Goal: Information Seeking & Learning: Compare options

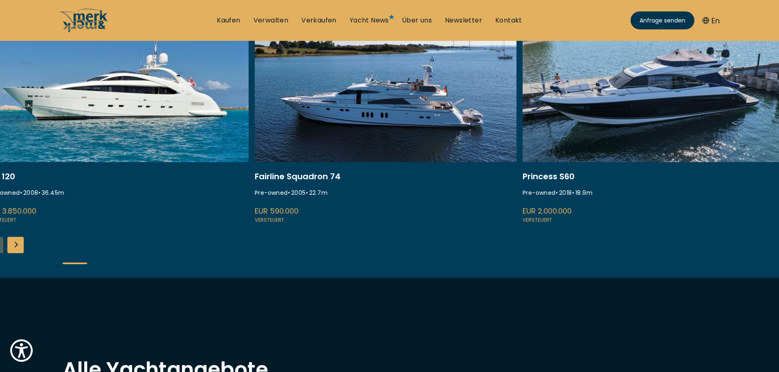
scroll to position [351, 0]
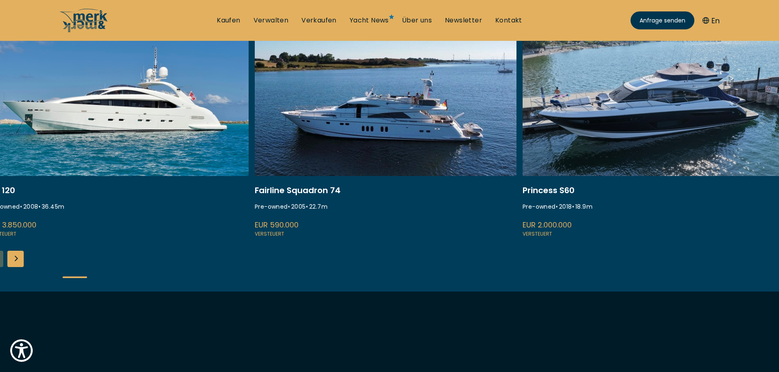
click at [19, 259] on div "Next slide" at bounding box center [15, 259] width 16 height 16
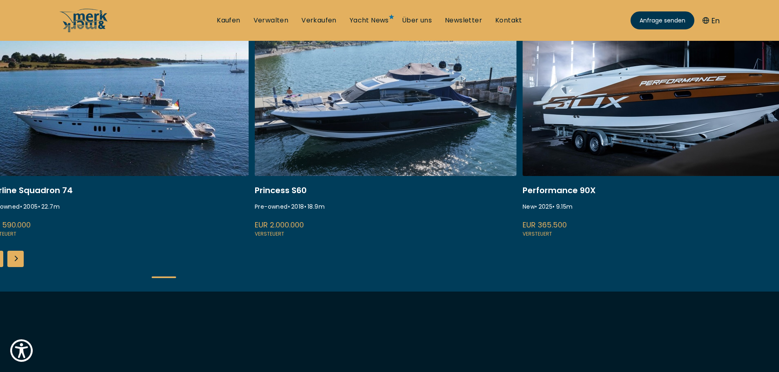
click at [19, 259] on div "Next slide" at bounding box center [15, 259] width 16 height 16
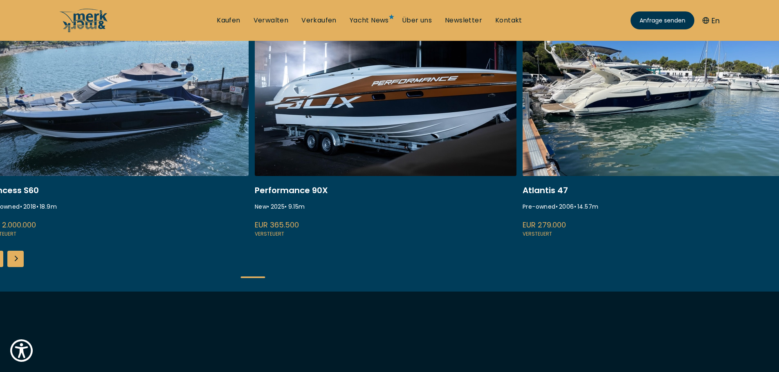
click at [19, 259] on div "Next slide" at bounding box center [15, 259] width 16 height 16
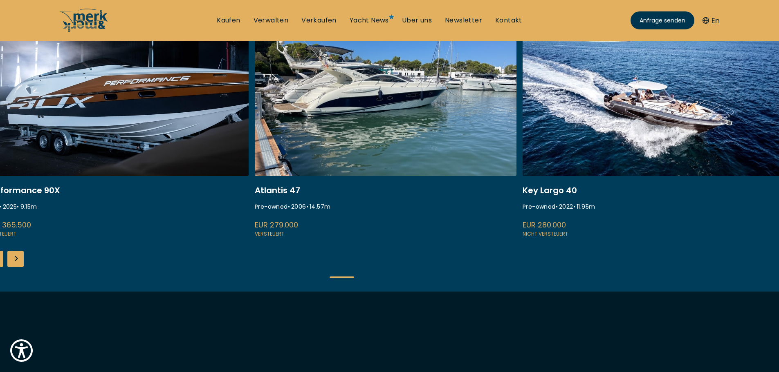
click at [19, 258] on div "Next slide" at bounding box center [15, 259] width 16 height 16
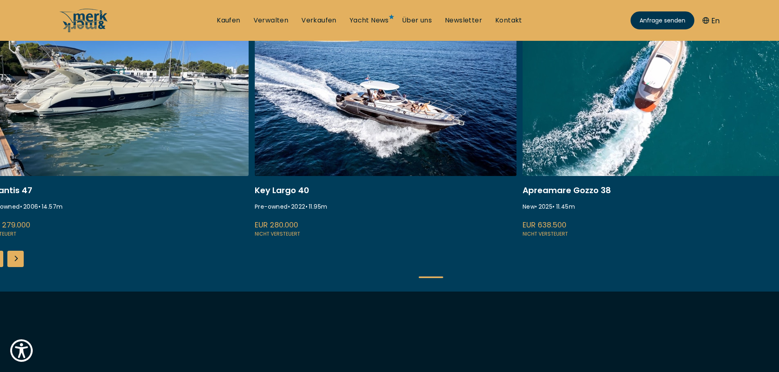
click at [19, 258] on div "Next slide" at bounding box center [15, 259] width 16 height 16
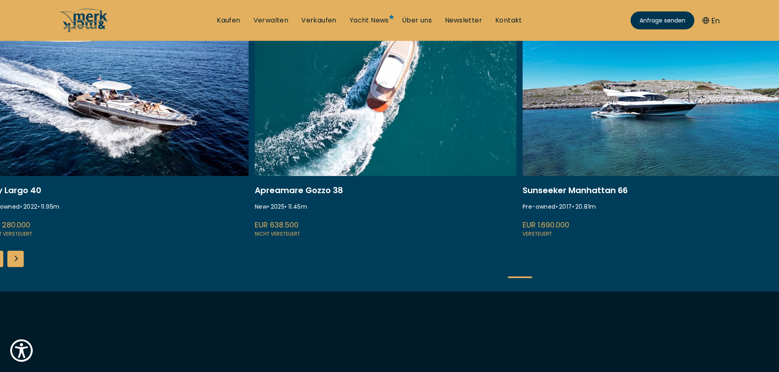
click at [19, 258] on div "Next slide" at bounding box center [15, 259] width 16 height 16
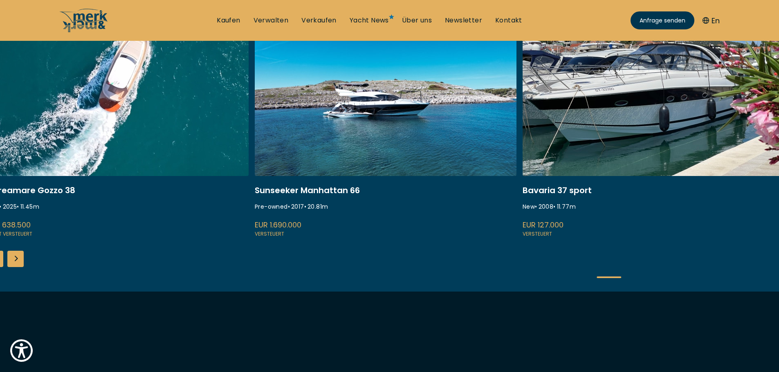
click at [327, 194] on link at bounding box center [386, 130] width 262 height 218
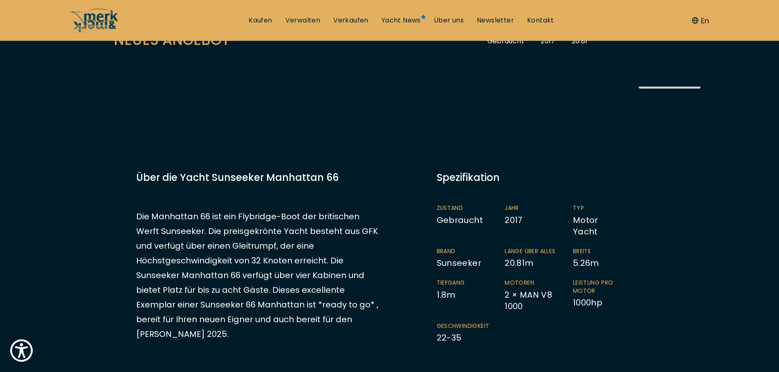
scroll to position [123, 0]
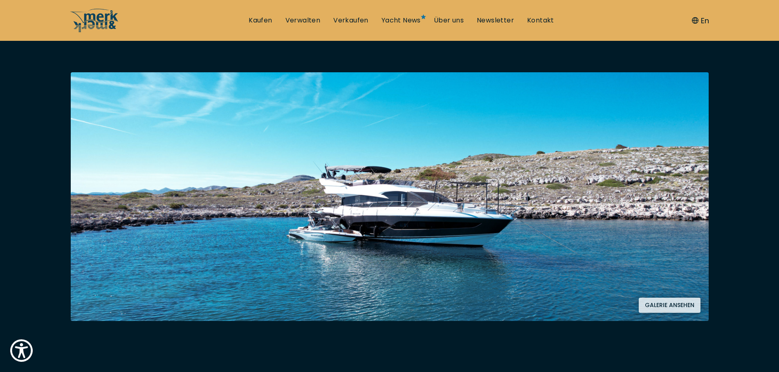
click at [661, 303] on button "Galerie ansehen" at bounding box center [669, 305] width 62 height 15
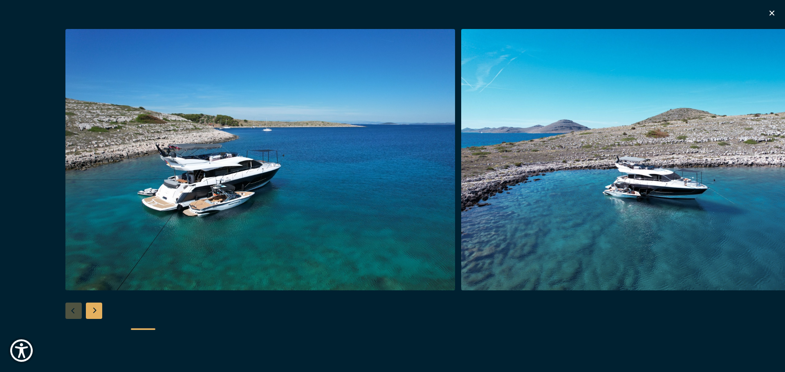
click at [90, 310] on div "Next slide" at bounding box center [94, 311] width 16 height 16
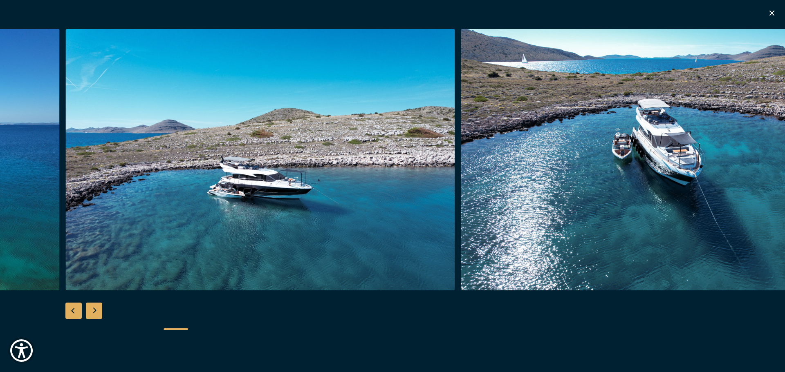
click at [90, 309] on div "Next slide" at bounding box center [94, 311] width 16 height 16
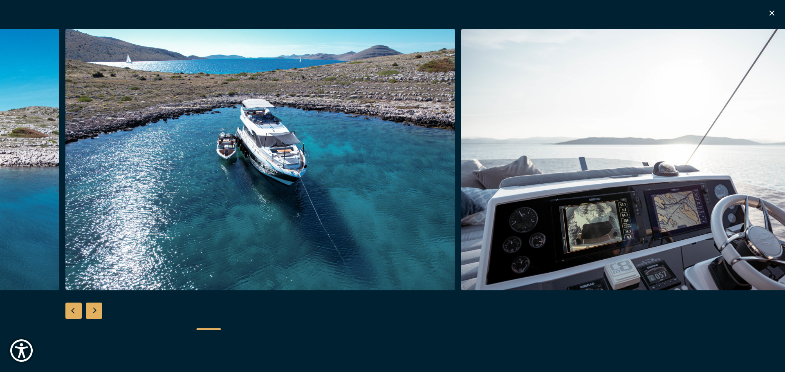
click at [90, 309] on div "Next slide" at bounding box center [94, 311] width 16 height 16
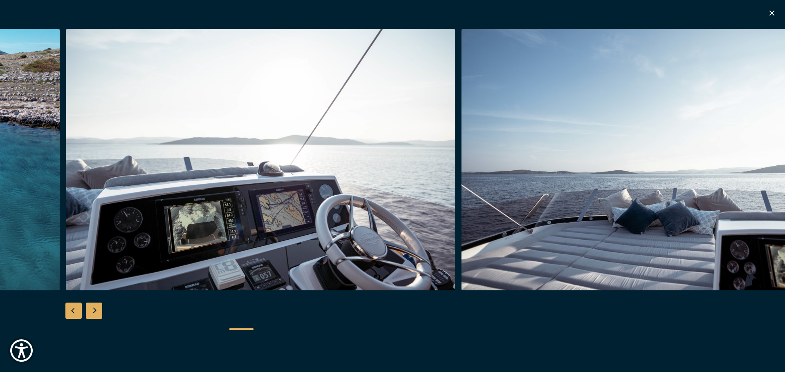
click at [90, 309] on div "Next slide" at bounding box center [94, 311] width 16 height 16
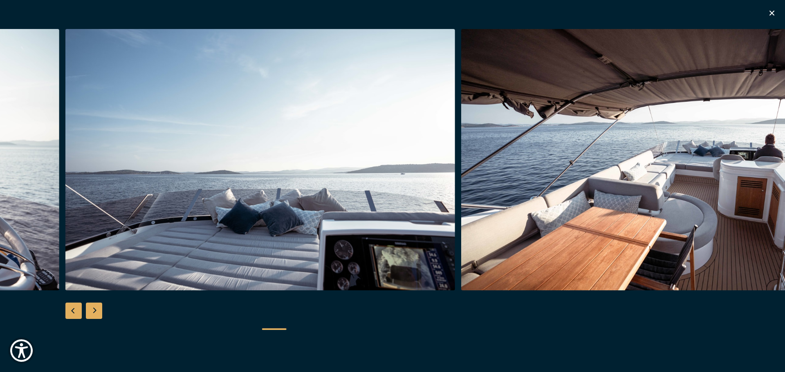
click at [90, 309] on div "Next slide" at bounding box center [94, 311] width 16 height 16
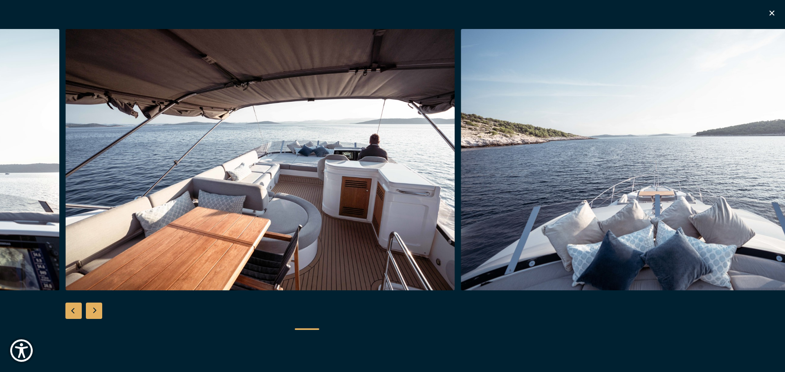
click at [90, 309] on div "Next slide" at bounding box center [94, 311] width 16 height 16
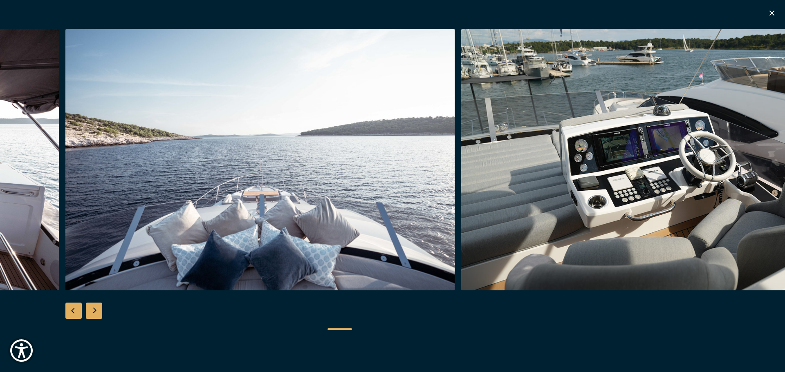
click at [90, 309] on div "Next slide" at bounding box center [94, 311] width 16 height 16
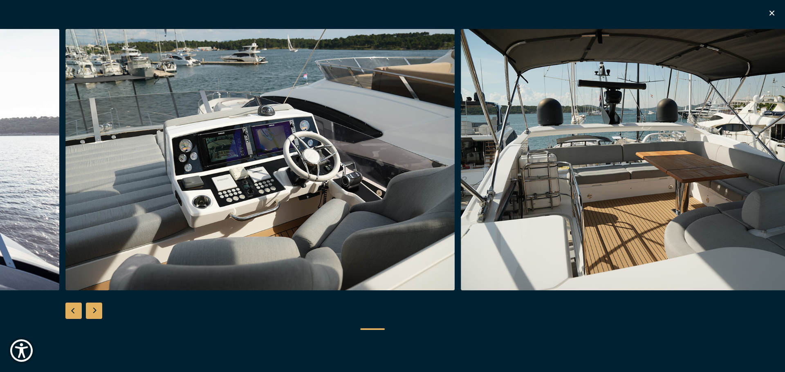
click at [90, 309] on div "Next slide" at bounding box center [94, 311] width 16 height 16
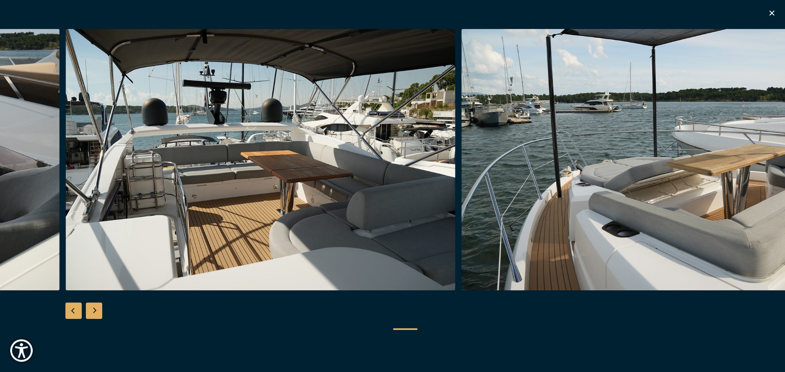
click at [91, 309] on div "Next slide" at bounding box center [94, 311] width 16 height 16
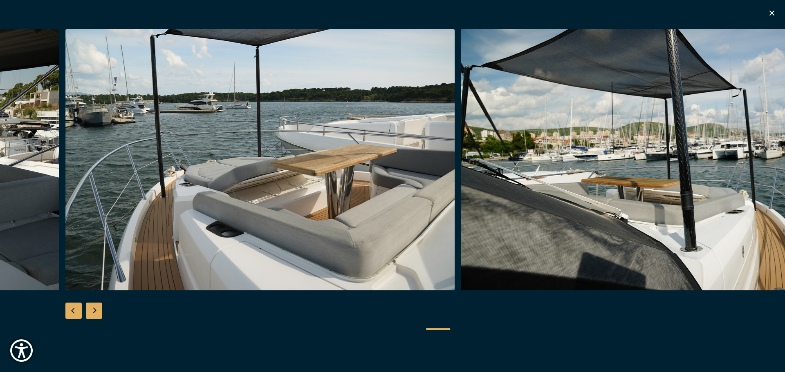
click at [92, 309] on div "Next slide" at bounding box center [94, 311] width 16 height 16
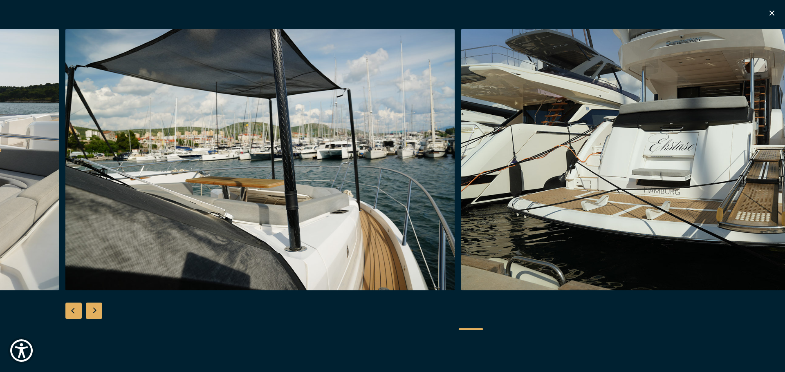
click at [92, 309] on div "Next slide" at bounding box center [94, 311] width 16 height 16
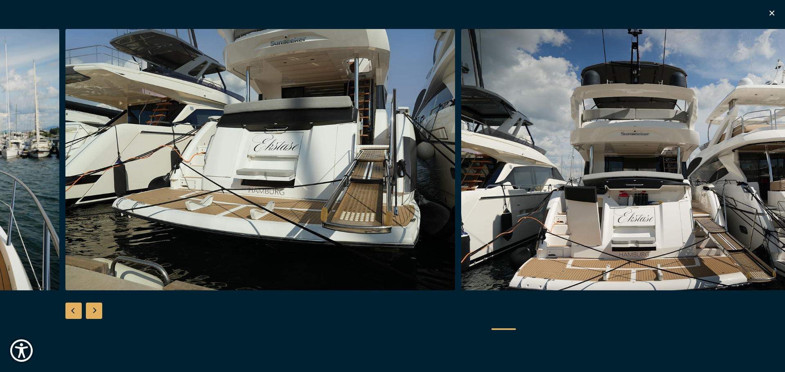
click at [92, 309] on div "Next slide" at bounding box center [94, 311] width 16 height 16
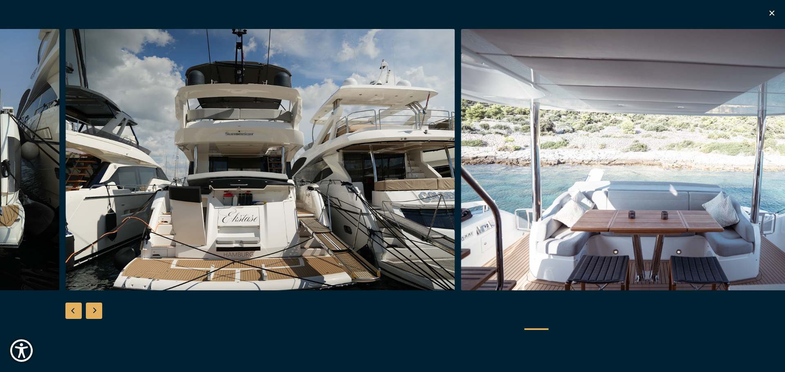
click at [93, 309] on div "Next slide" at bounding box center [94, 311] width 16 height 16
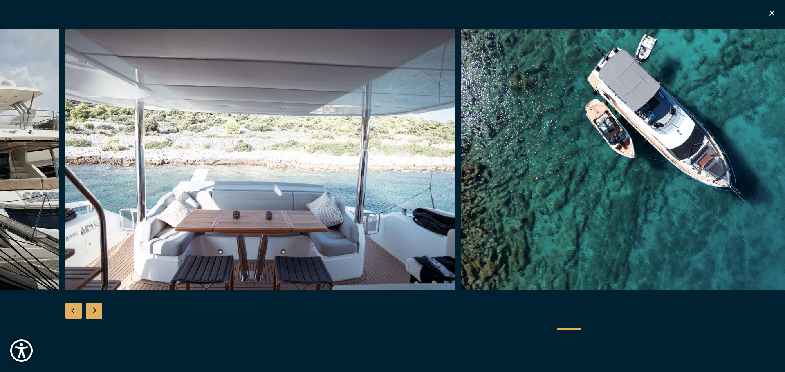
click at [93, 309] on div "Next slide" at bounding box center [94, 311] width 16 height 16
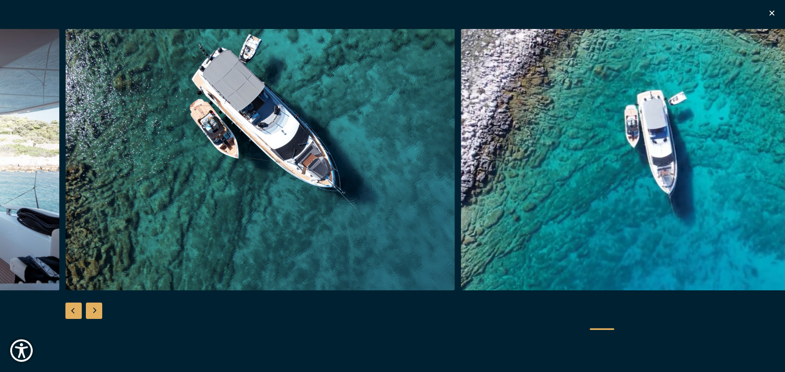
click at [93, 309] on div "Next slide" at bounding box center [94, 311] width 16 height 16
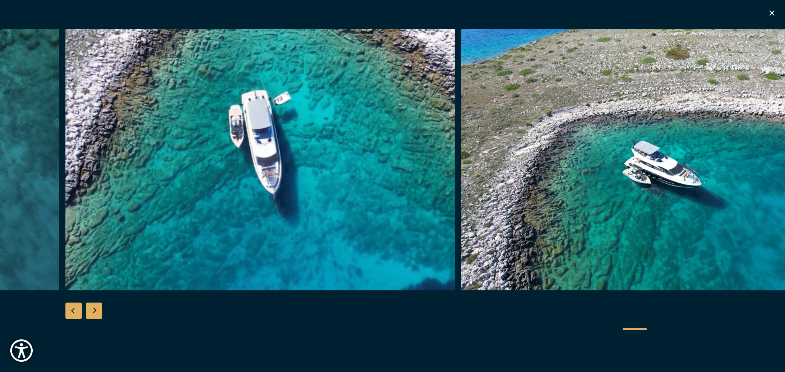
click at [93, 309] on div "Next slide" at bounding box center [94, 311] width 16 height 16
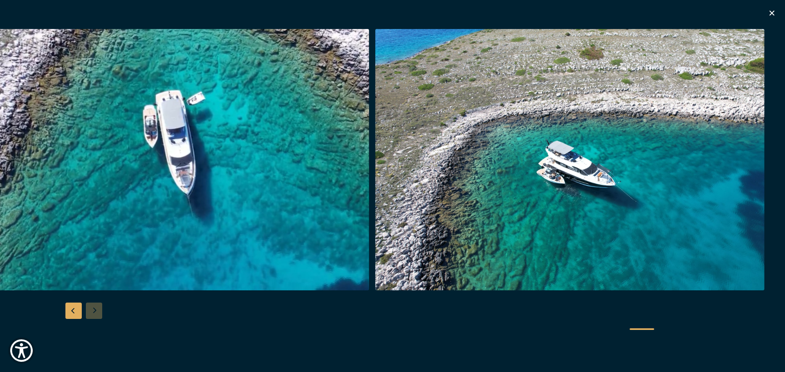
click at [773, 15] on icon "button" at bounding box center [771, 13] width 5 height 5
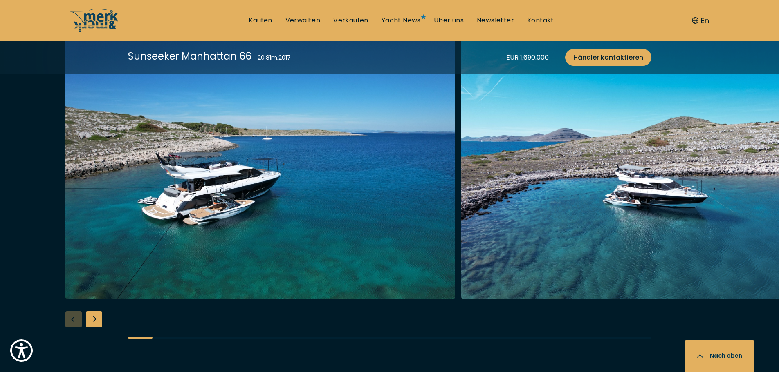
scroll to position [981, 0]
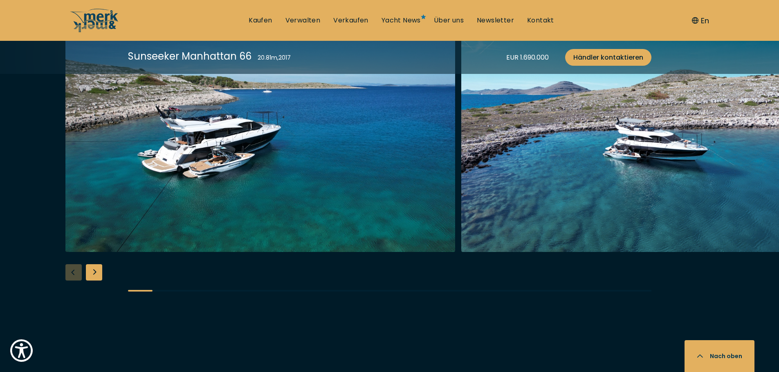
click at [168, 219] on img "button" at bounding box center [260, 122] width 390 height 262
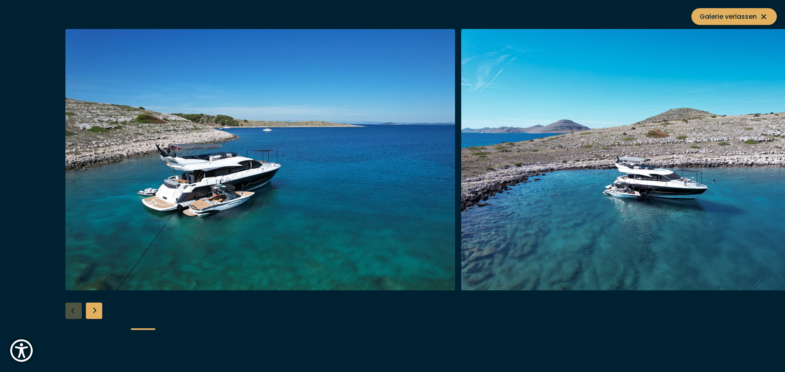
click at [94, 309] on div "Next slide" at bounding box center [94, 311] width 16 height 16
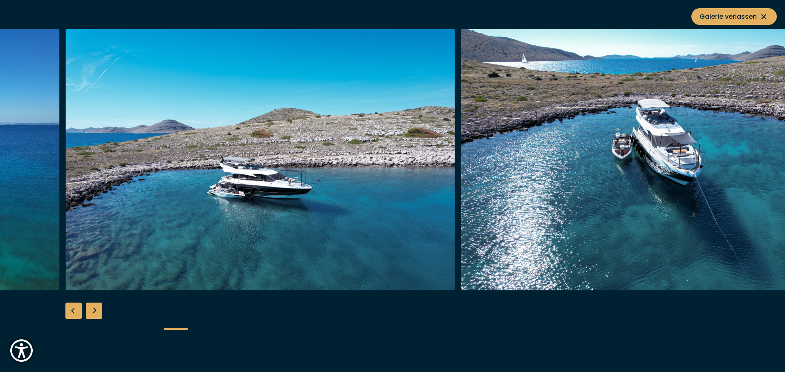
click at [94, 309] on div "Next slide" at bounding box center [94, 311] width 16 height 16
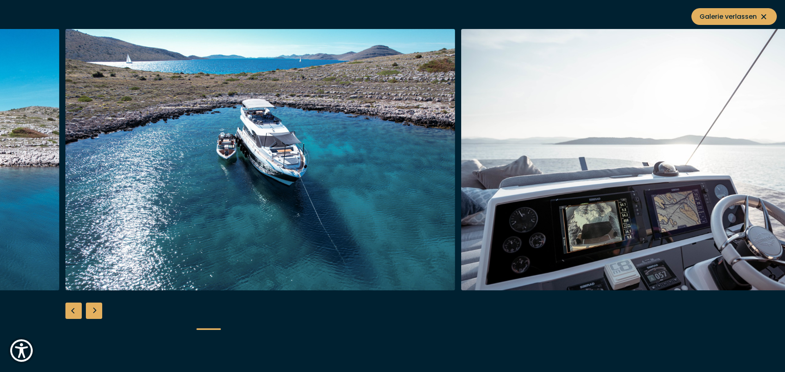
click at [94, 309] on div "Next slide" at bounding box center [94, 311] width 16 height 16
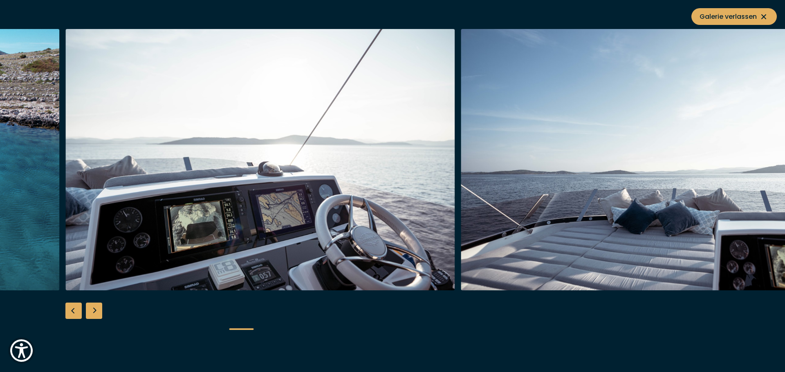
click at [94, 309] on div "Next slide" at bounding box center [94, 311] width 16 height 16
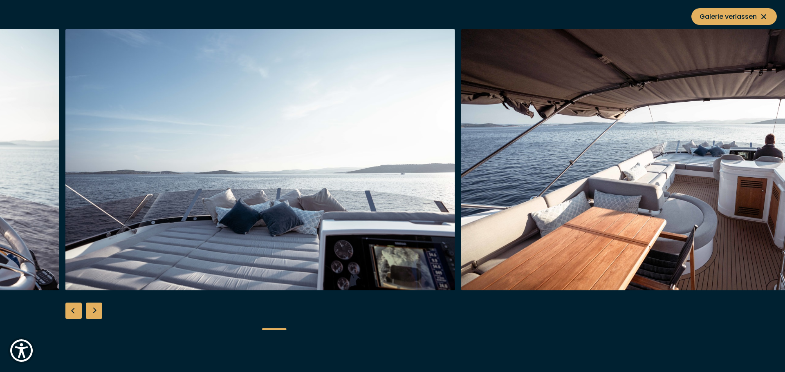
click at [94, 309] on div "Next slide" at bounding box center [94, 311] width 16 height 16
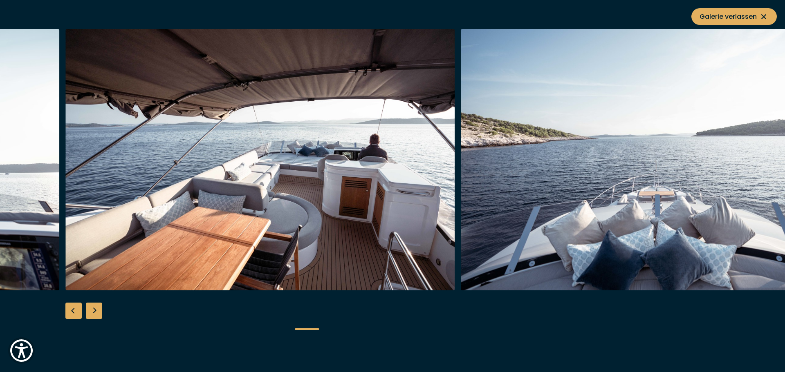
click at [94, 309] on div "Next slide" at bounding box center [94, 311] width 16 height 16
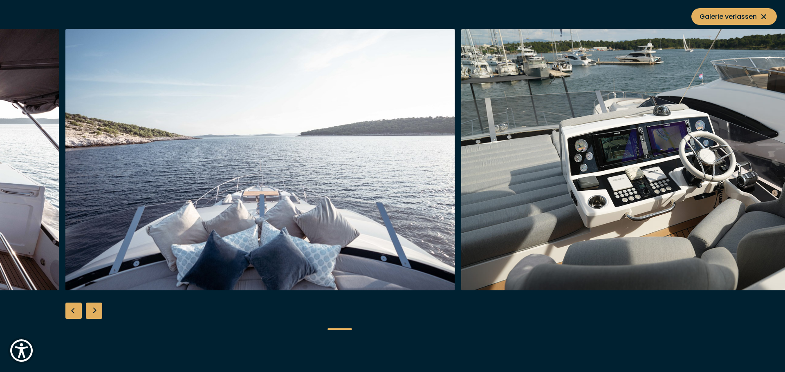
click at [94, 309] on div "Next slide" at bounding box center [94, 311] width 16 height 16
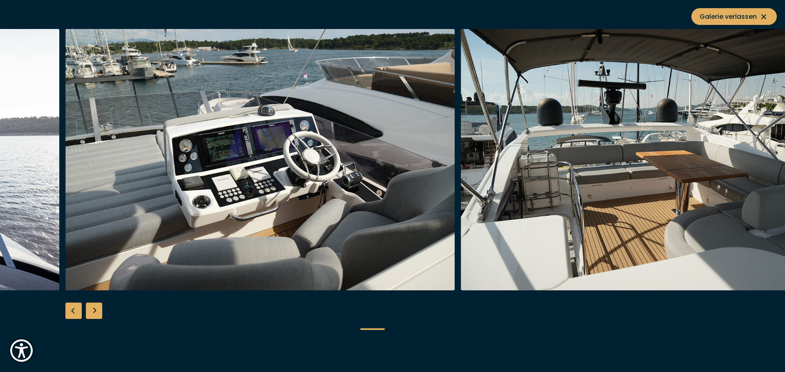
click at [94, 309] on div "Next slide" at bounding box center [94, 311] width 16 height 16
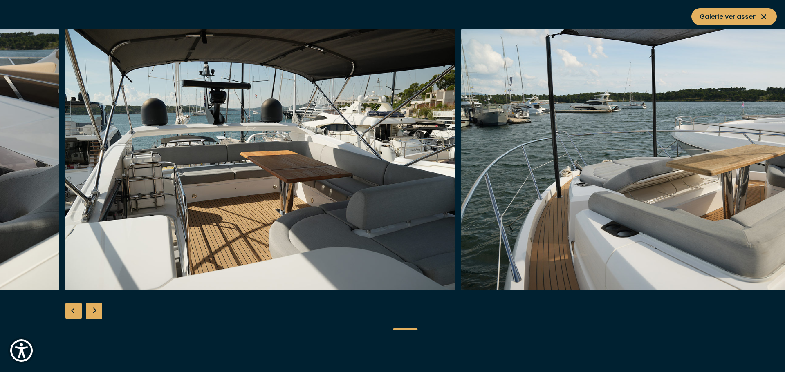
click at [94, 309] on div "Next slide" at bounding box center [94, 311] width 16 height 16
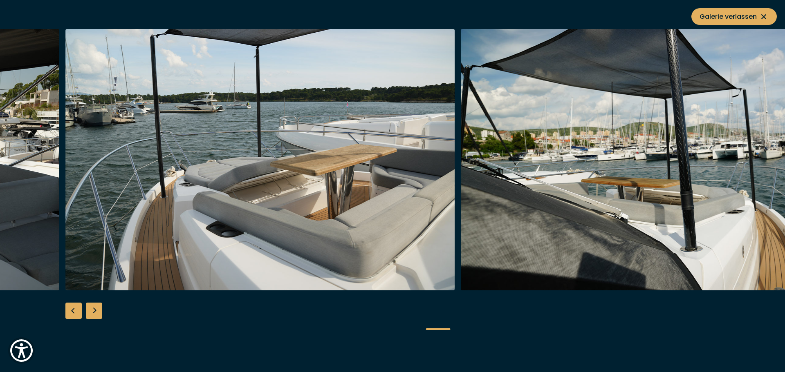
click at [94, 309] on div "Next slide" at bounding box center [94, 311] width 16 height 16
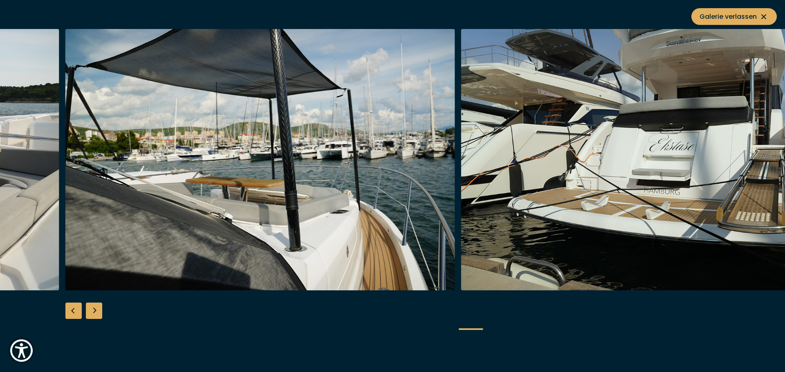
click at [94, 309] on div "Next slide" at bounding box center [94, 311] width 16 height 16
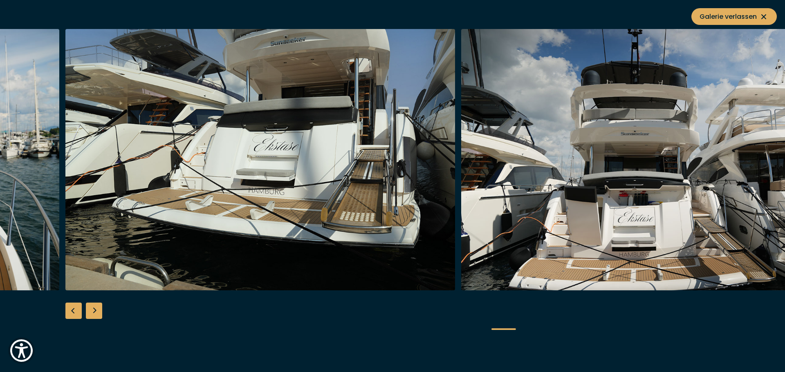
click at [94, 309] on div "Next slide" at bounding box center [94, 311] width 16 height 16
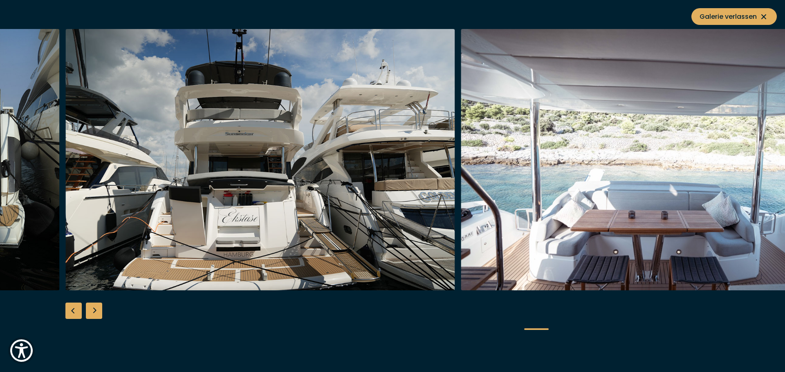
click at [94, 309] on div "Next slide" at bounding box center [94, 311] width 16 height 16
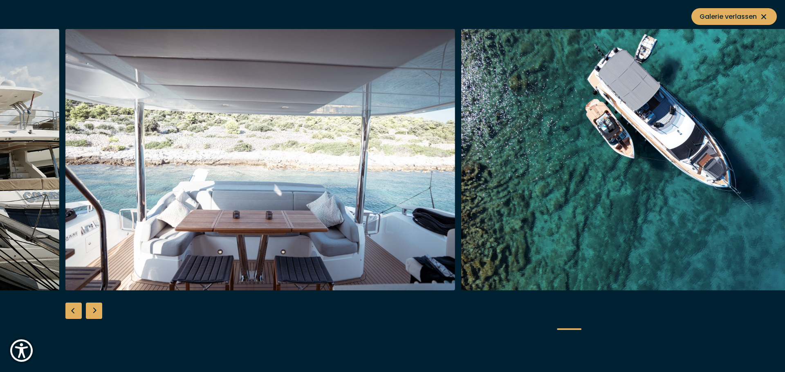
click at [94, 309] on div "Next slide" at bounding box center [94, 311] width 16 height 16
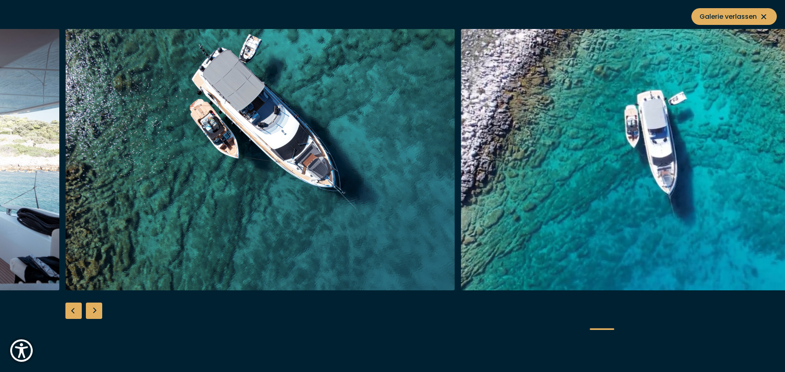
click at [94, 309] on div "Next slide" at bounding box center [94, 311] width 16 height 16
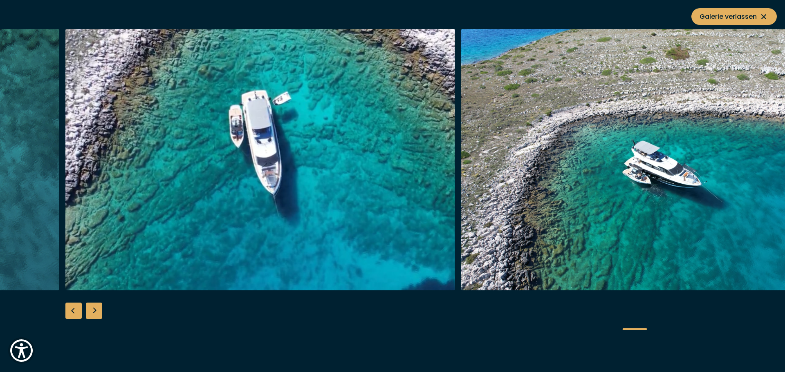
click at [94, 309] on div "Next slide" at bounding box center [94, 311] width 16 height 16
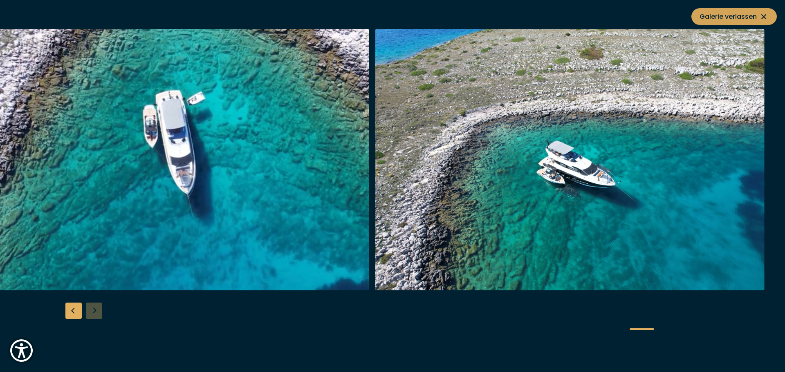
click at [721, 13] on span "Galerie verlassen" at bounding box center [733, 16] width 69 height 10
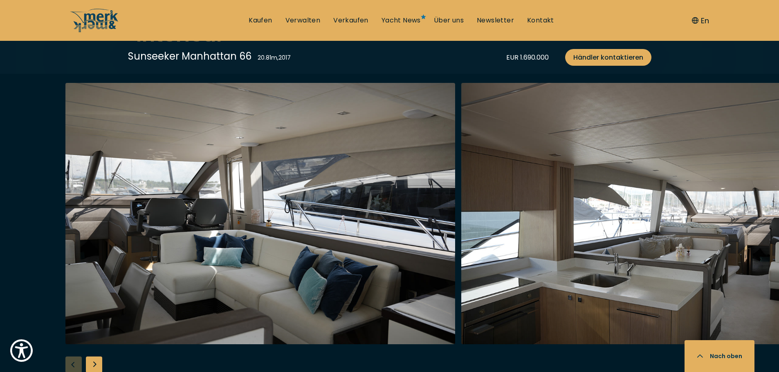
scroll to position [1390, 0]
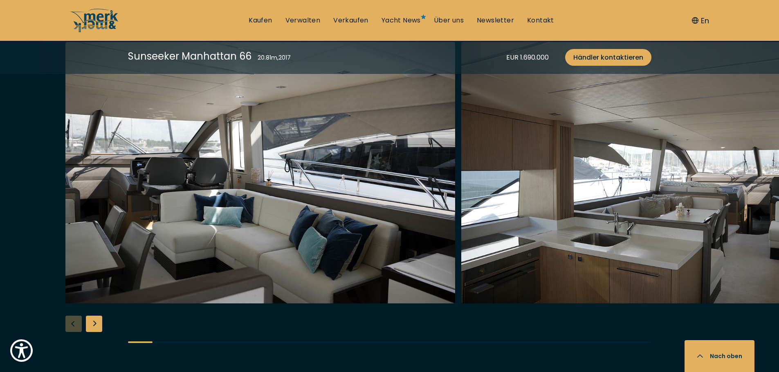
click at [141, 242] on img "button" at bounding box center [260, 173] width 390 height 262
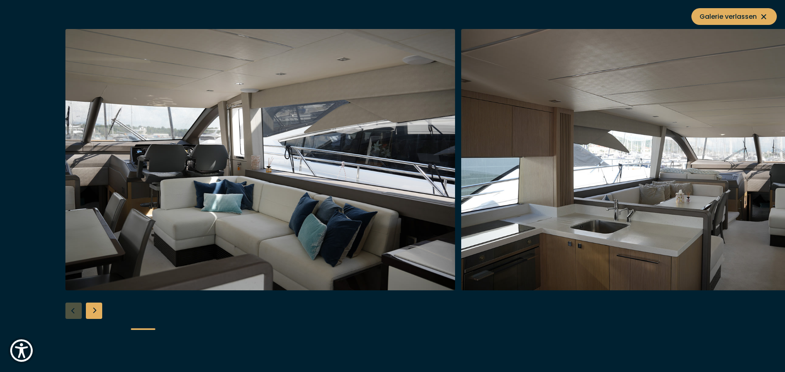
click at [94, 315] on div "Next slide" at bounding box center [94, 311] width 16 height 16
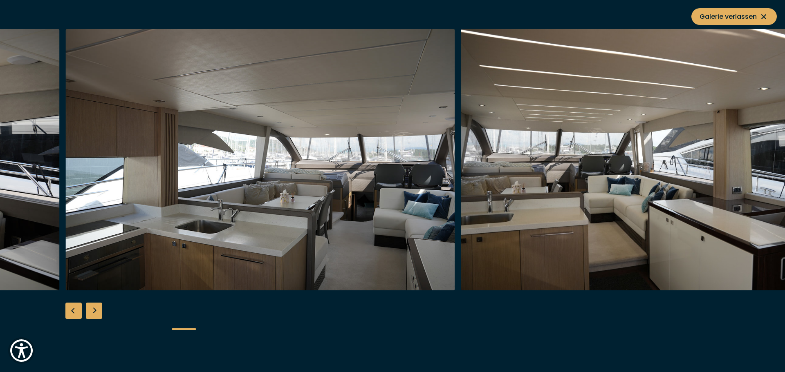
click at [94, 315] on div "Next slide" at bounding box center [94, 311] width 16 height 16
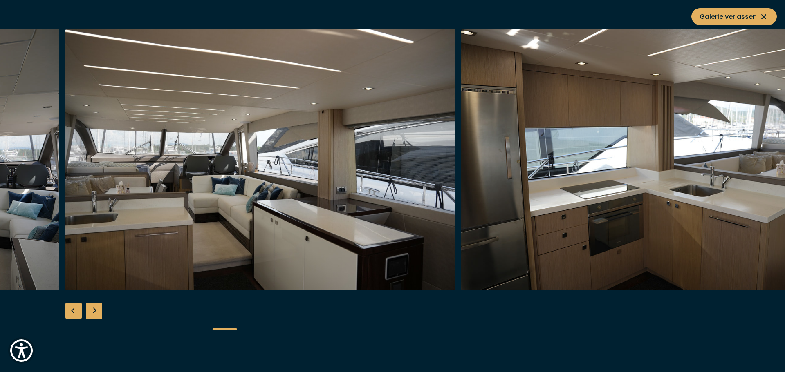
click at [94, 315] on div "Next slide" at bounding box center [94, 311] width 16 height 16
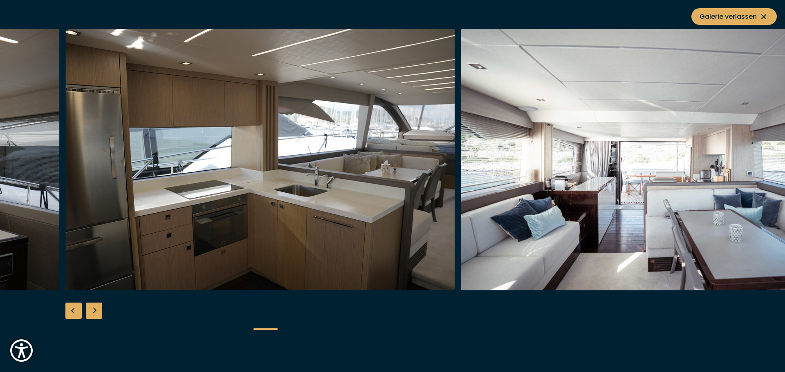
click at [94, 315] on div "Next slide" at bounding box center [94, 311] width 16 height 16
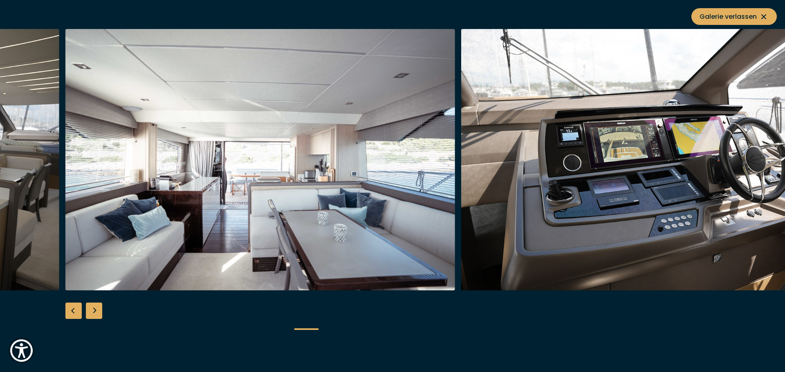
click at [94, 315] on div "Next slide" at bounding box center [94, 311] width 16 height 16
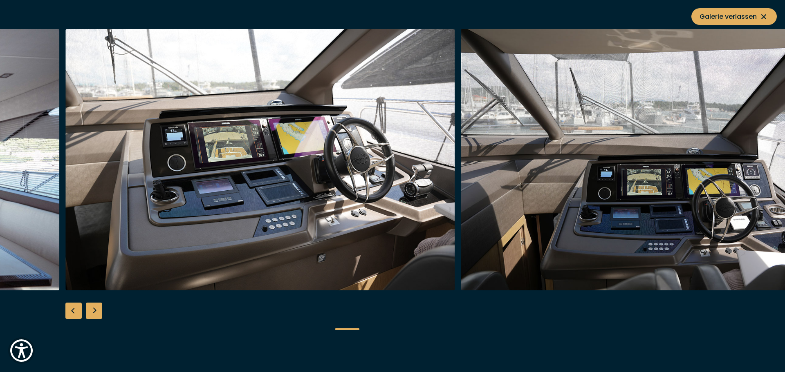
click at [94, 315] on div "Next slide" at bounding box center [94, 311] width 16 height 16
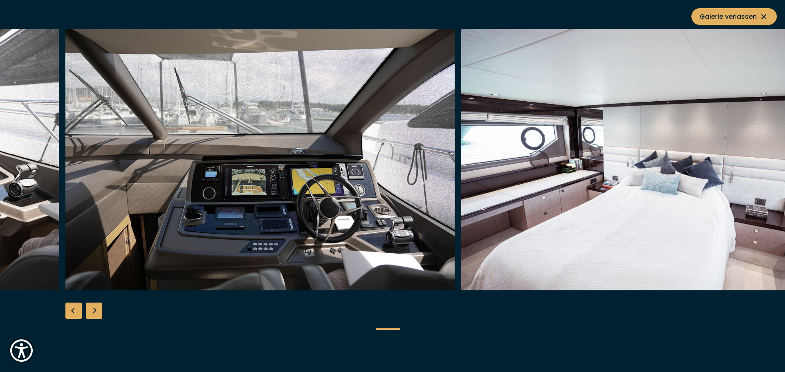
click at [93, 315] on div "Next slide" at bounding box center [94, 311] width 16 height 16
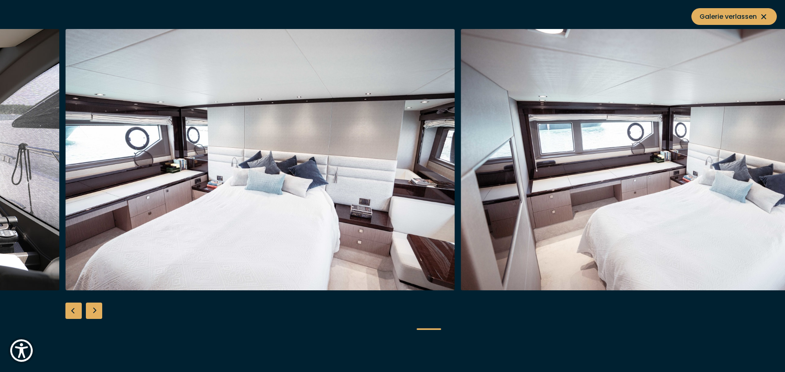
click at [93, 315] on div "Next slide" at bounding box center [94, 311] width 16 height 16
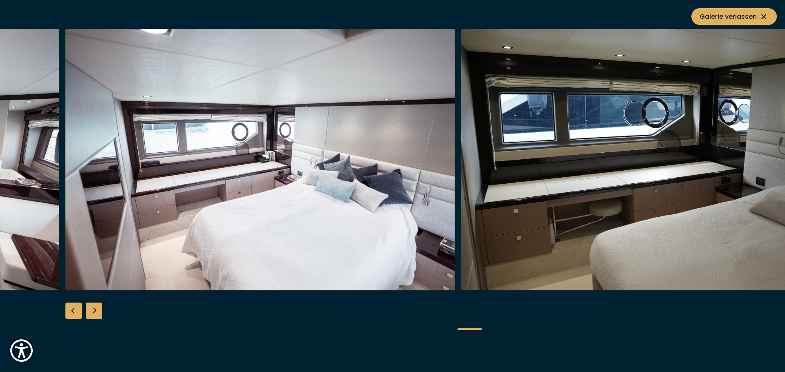
click at [93, 315] on div "Next slide" at bounding box center [94, 311] width 16 height 16
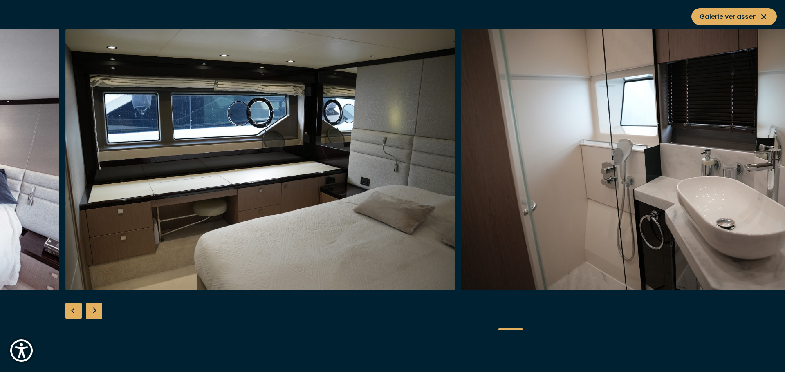
click at [93, 315] on div "Next slide" at bounding box center [94, 311] width 16 height 16
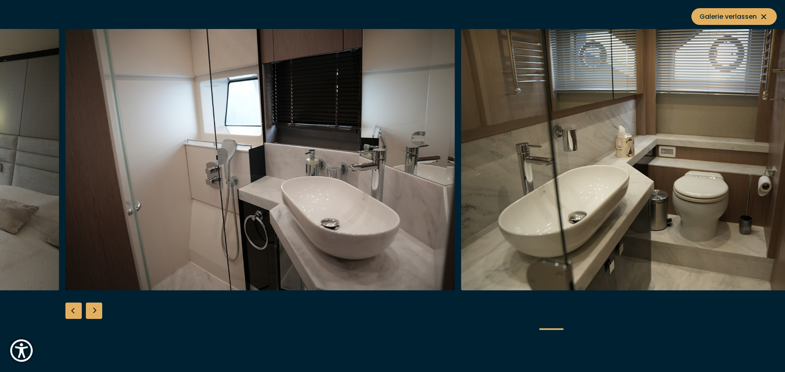
click at [93, 315] on div "Next slide" at bounding box center [94, 311] width 16 height 16
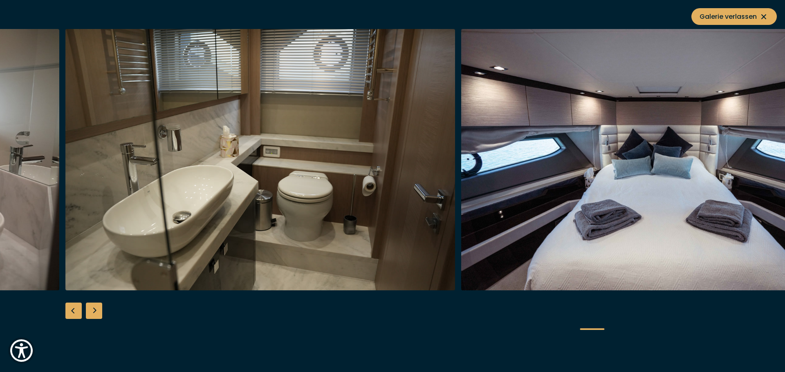
click at [93, 315] on div "Next slide" at bounding box center [94, 311] width 16 height 16
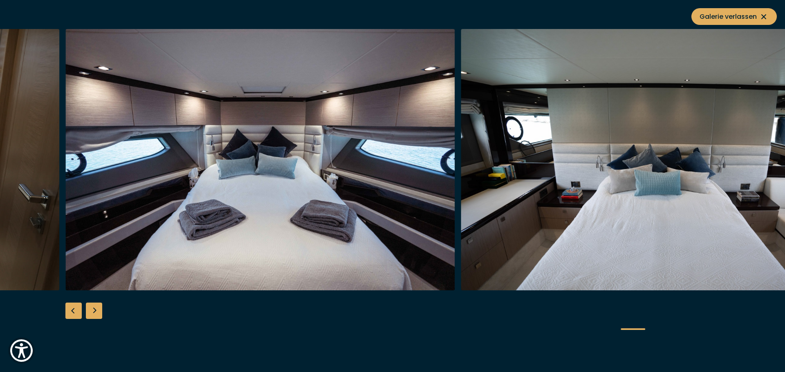
click at [93, 315] on div "Next slide" at bounding box center [94, 311] width 16 height 16
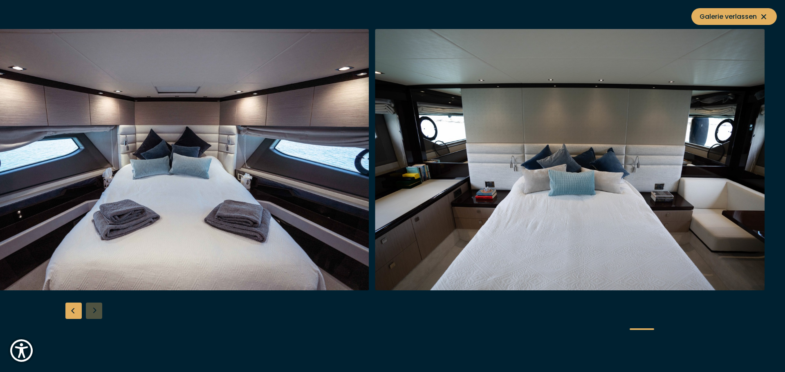
click at [93, 315] on div at bounding box center [392, 186] width 785 height 315
click at [720, 22] on button "Galerie verlassen" at bounding box center [733, 16] width 85 height 17
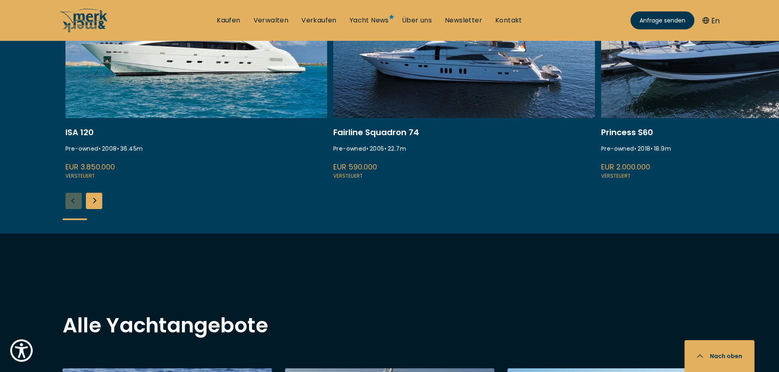
scroll to position [327, 0]
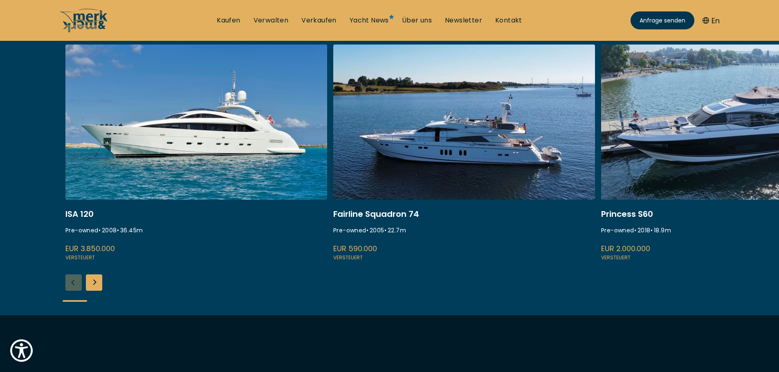
click at [97, 287] on div "Next slide" at bounding box center [94, 283] width 16 height 16
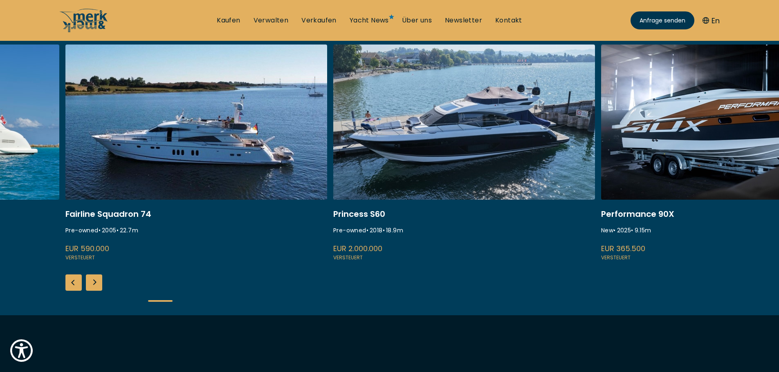
click at [97, 287] on div "Next slide" at bounding box center [94, 283] width 16 height 16
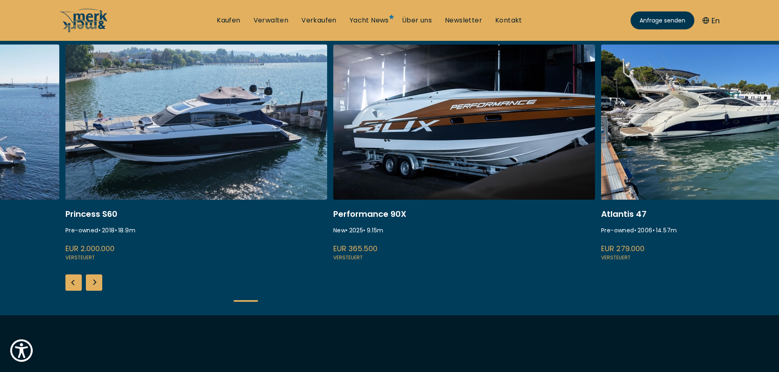
click at [97, 287] on div "Next slide" at bounding box center [94, 283] width 16 height 16
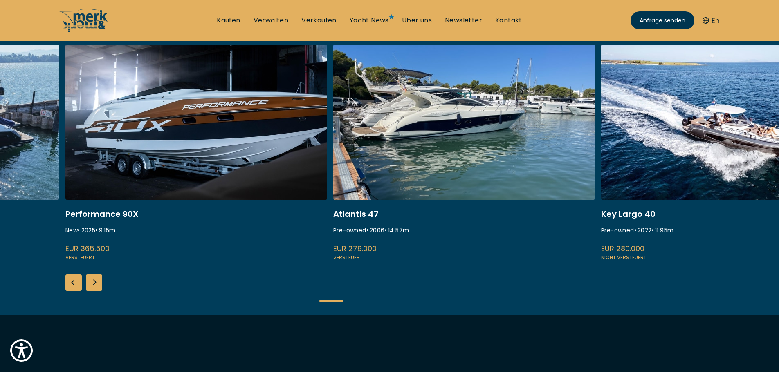
click at [97, 287] on div "Next slide" at bounding box center [94, 283] width 16 height 16
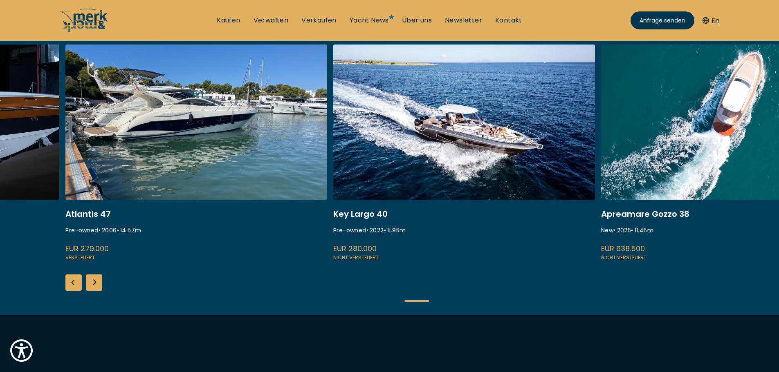
click at [97, 287] on div "Next slide" at bounding box center [94, 283] width 16 height 16
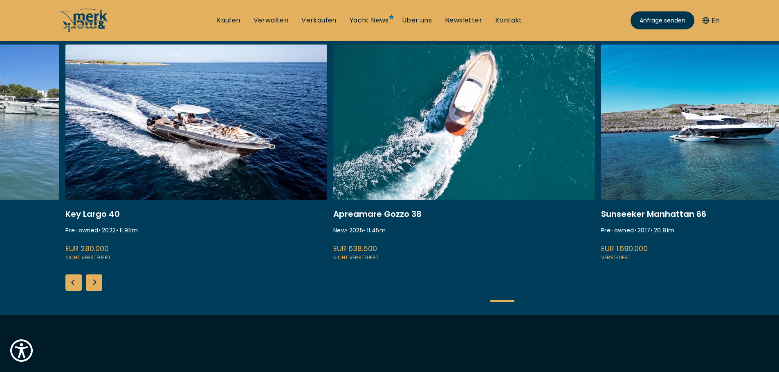
click at [97, 287] on div "Next slide" at bounding box center [94, 283] width 16 height 16
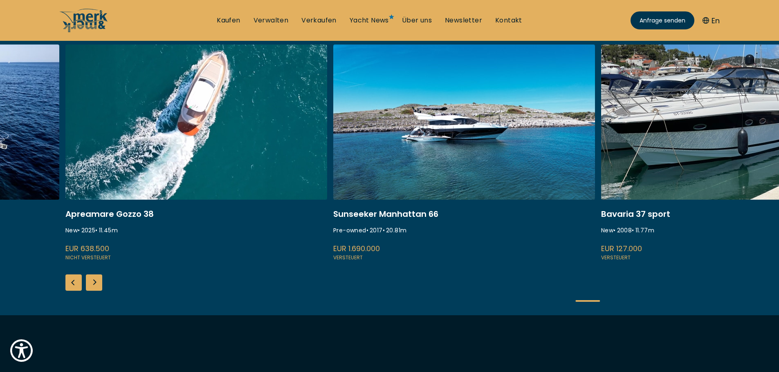
click at [97, 287] on div "Next slide" at bounding box center [94, 283] width 16 height 16
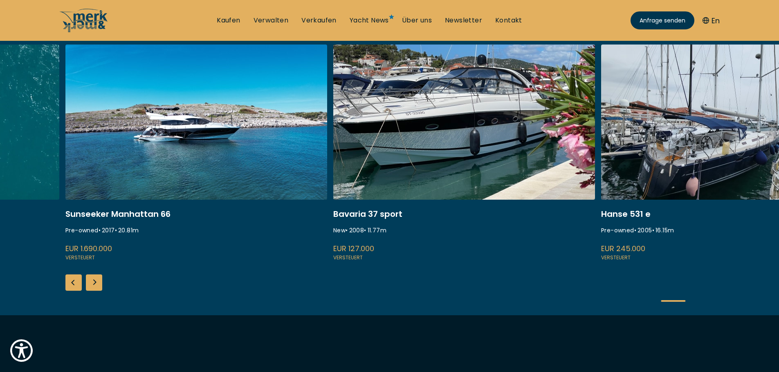
click at [97, 287] on div "Next slide" at bounding box center [94, 283] width 16 height 16
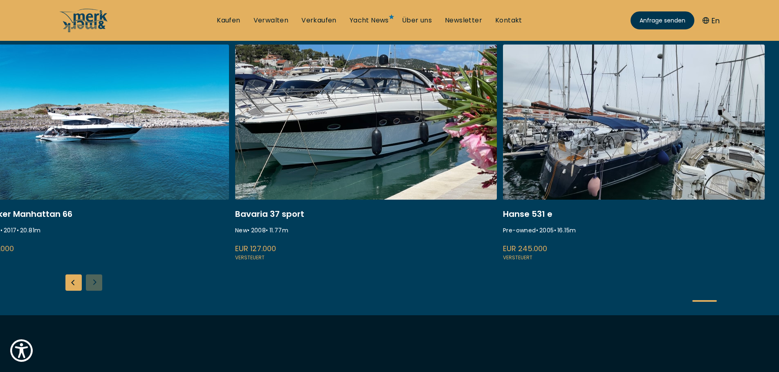
click at [97, 287] on div "ISA 120 Pre-owned • 2008 • 36.45 m EUR 3.850.000 Versteuert Fairline Squadron 7…" at bounding box center [389, 180] width 779 height 271
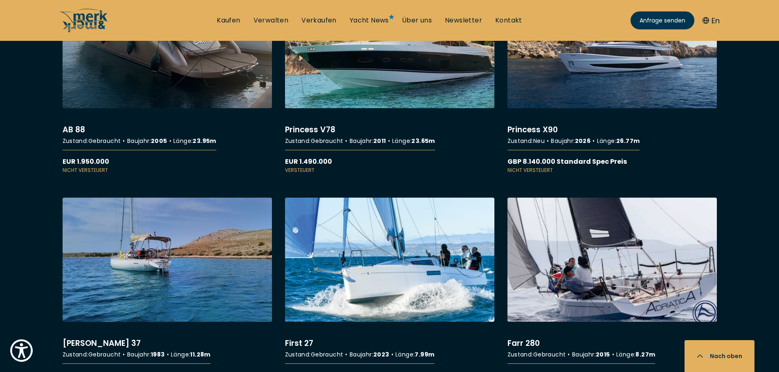
scroll to position [1635, 0]
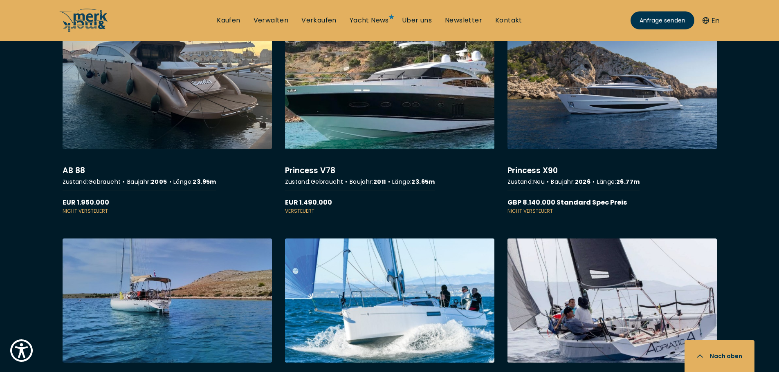
click at [369, 110] on link "More details about Princess V78" at bounding box center [389, 120] width 209 height 190
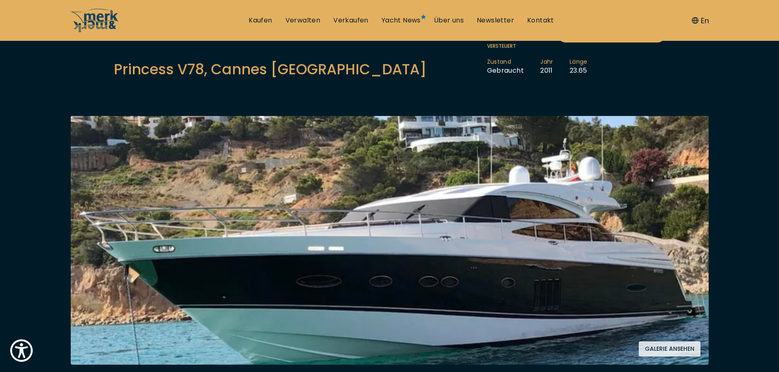
scroll to position [82, 0]
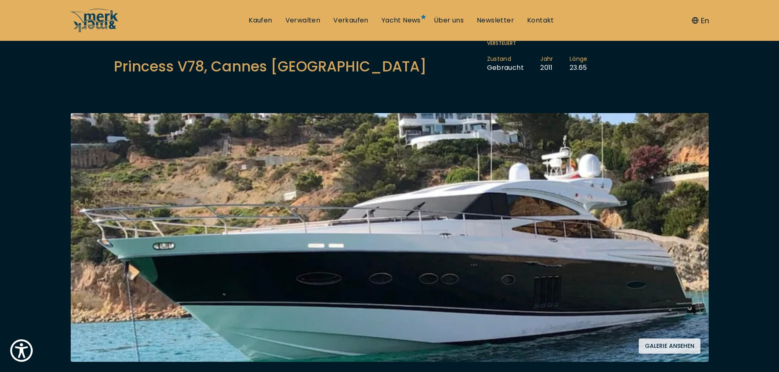
click at [478, 219] on img at bounding box center [390, 237] width 638 height 249
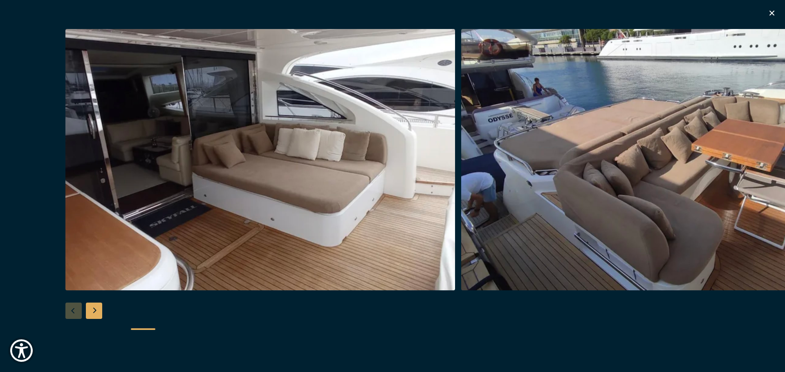
click at [93, 313] on div "Next slide" at bounding box center [94, 311] width 16 height 16
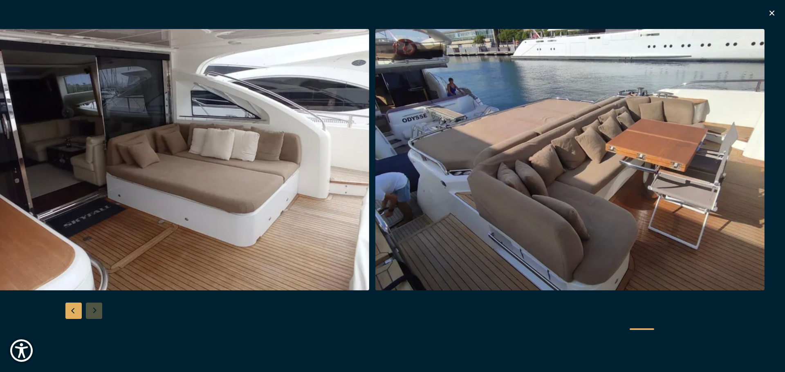
click at [94, 313] on div at bounding box center [392, 186] width 785 height 315
click at [68, 310] on div "Previous slide" at bounding box center [73, 311] width 16 height 16
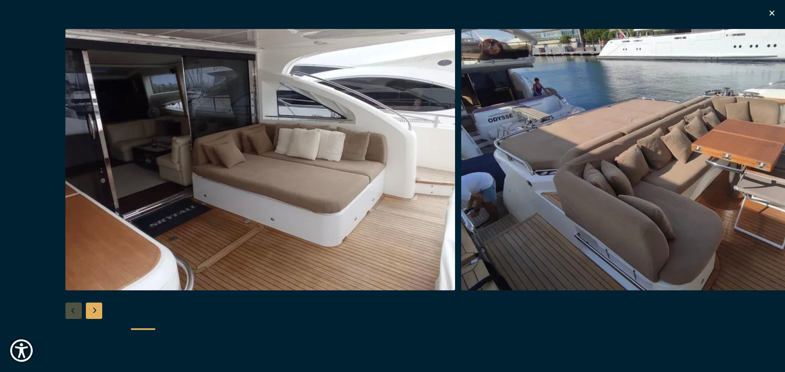
click at [774, 11] on icon "button" at bounding box center [771, 13] width 5 height 5
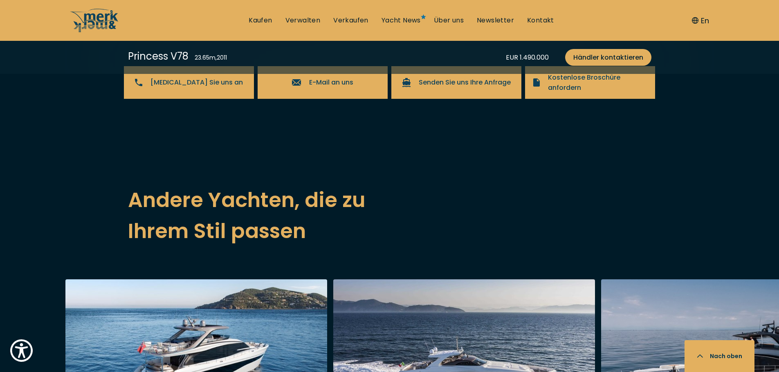
scroll to position [1676, 0]
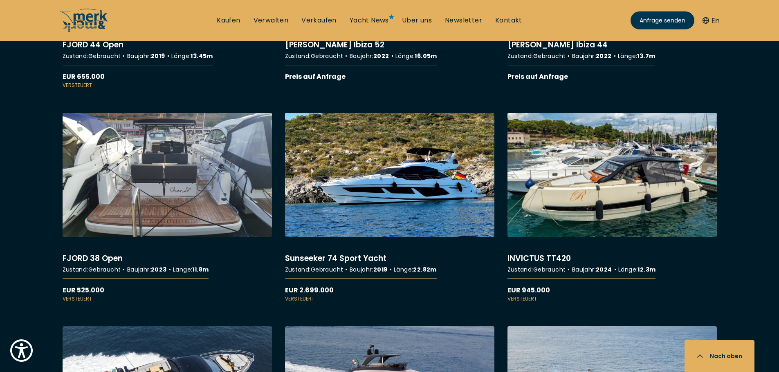
scroll to position [2657, 0]
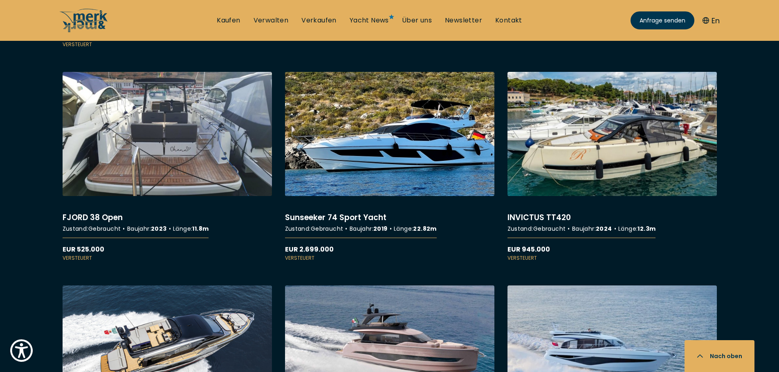
click at [403, 180] on link "More details about Sunseeker 74 Sport Yacht" at bounding box center [389, 167] width 209 height 190
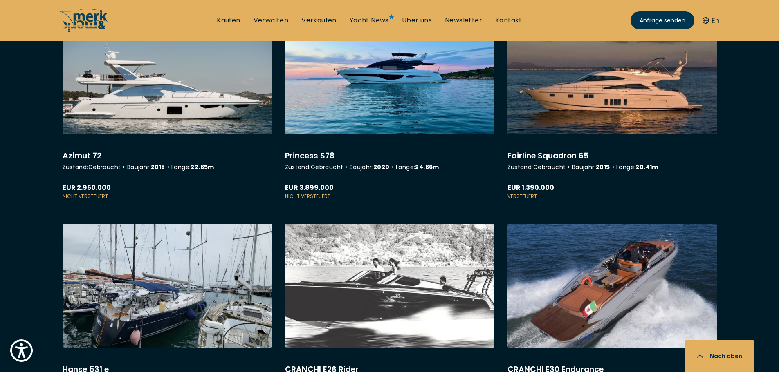
scroll to position [5559, 0]
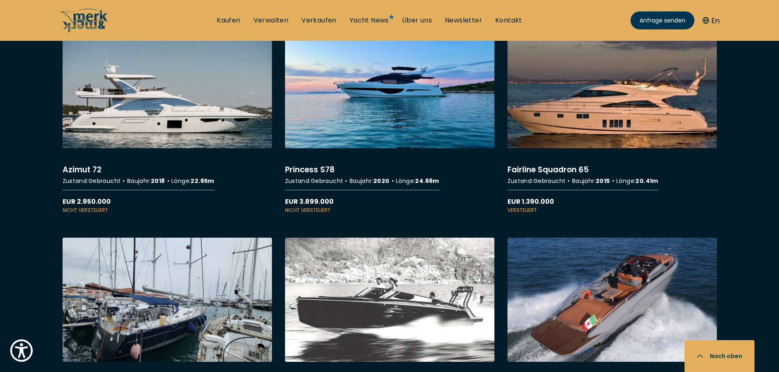
click at [535, 174] on link "More details about Fairline Squadron 65" at bounding box center [611, 119] width 209 height 190
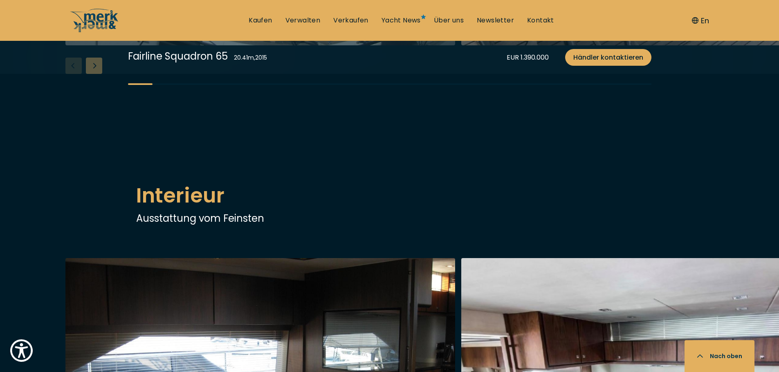
scroll to position [1022, 0]
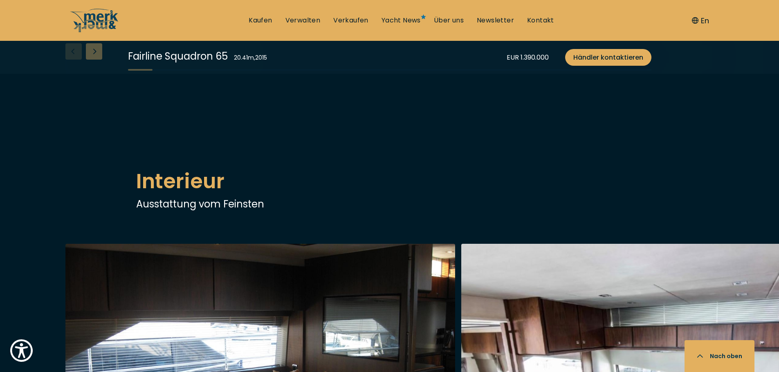
click at [94, 60] on div "Next slide" at bounding box center [94, 51] width 16 height 16
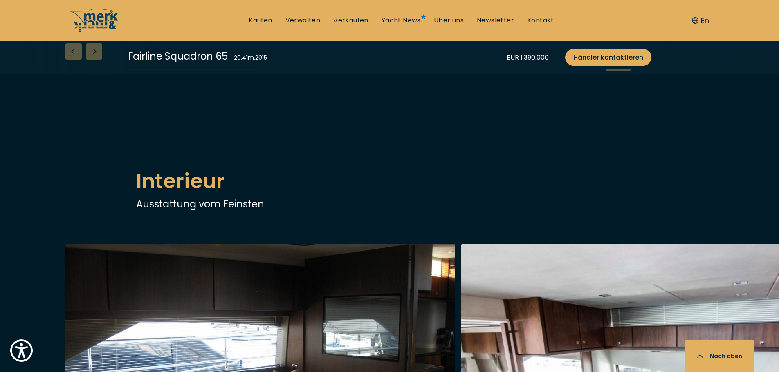
click at [94, 60] on div "Next slide" at bounding box center [94, 51] width 16 height 16
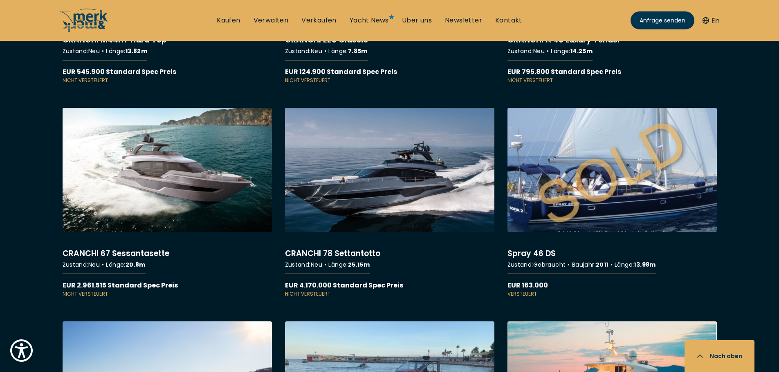
scroll to position [6131, 0]
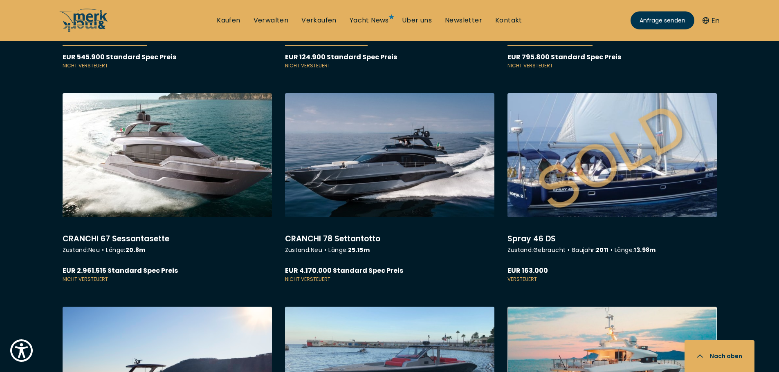
click at [154, 240] on link "More details about CRANCHI 67 Sessantasette" at bounding box center [167, 188] width 209 height 190
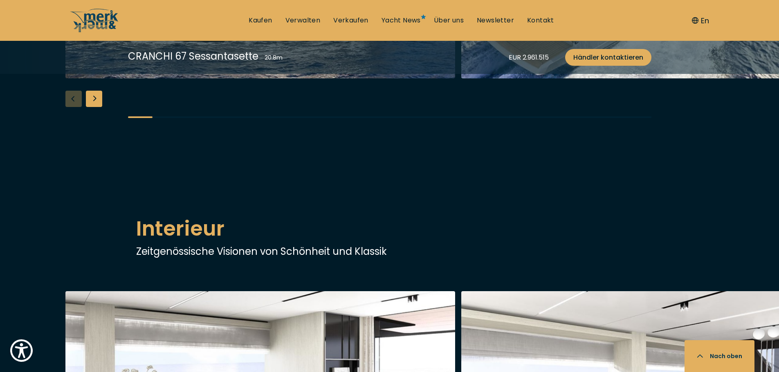
scroll to position [1144, 0]
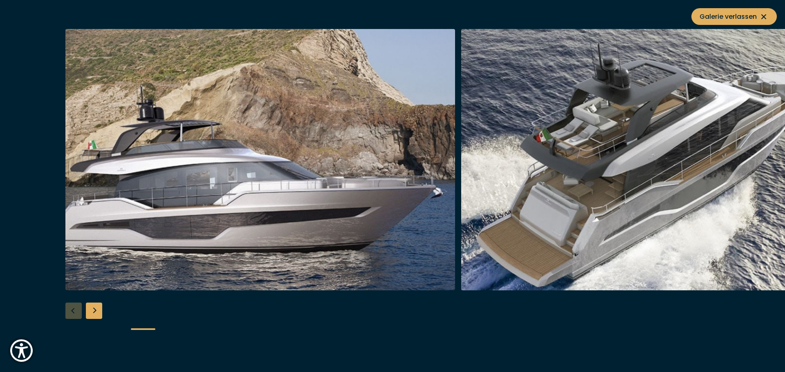
click at [90, 309] on div "Next slide" at bounding box center [94, 311] width 16 height 16
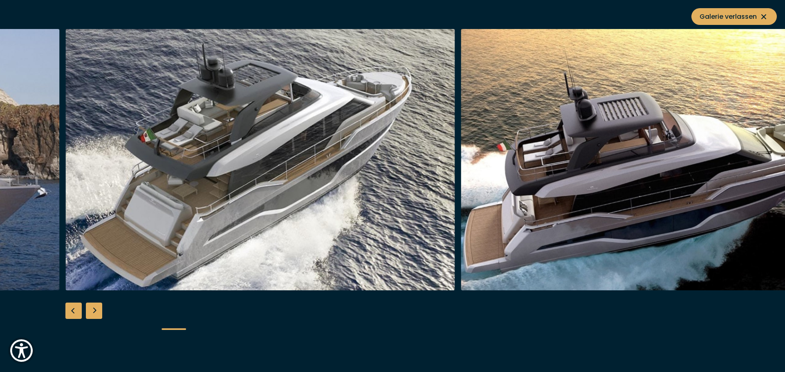
click at [90, 309] on div "Next slide" at bounding box center [94, 311] width 16 height 16
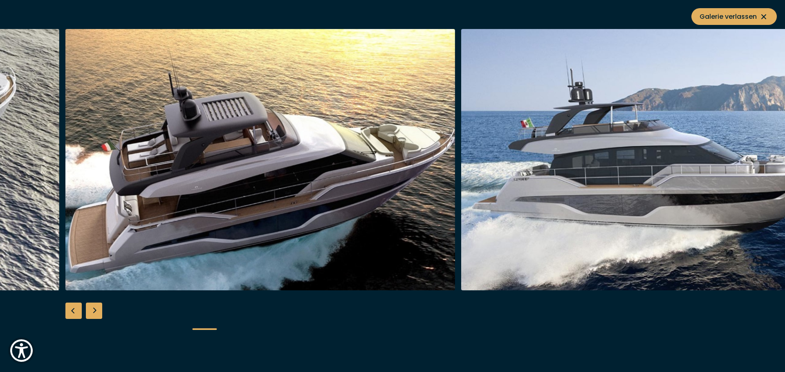
click at [90, 309] on div "Next slide" at bounding box center [94, 311] width 16 height 16
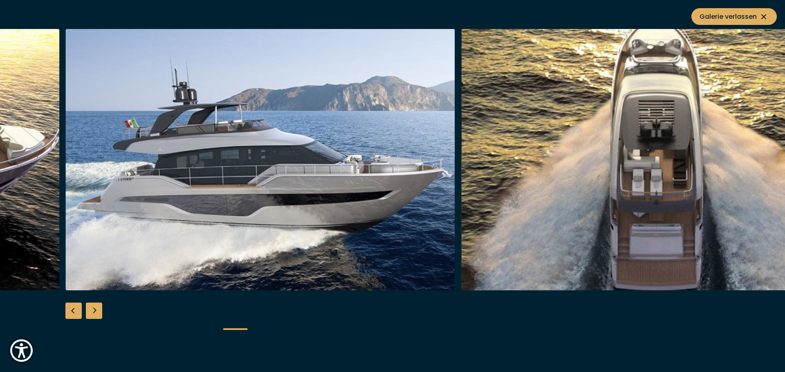
click at [90, 309] on div "Next slide" at bounding box center [94, 311] width 16 height 16
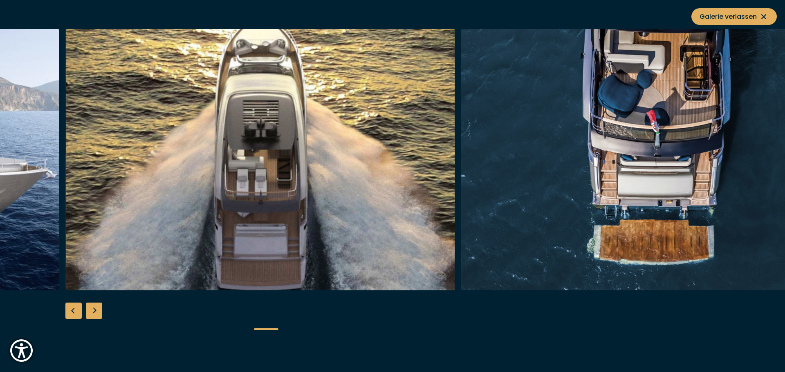
click at [90, 309] on div "Next slide" at bounding box center [94, 311] width 16 height 16
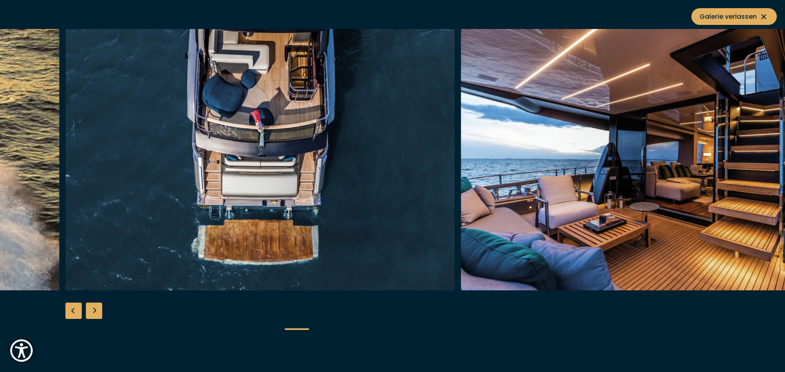
click at [90, 309] on div "Next slide" at bounding box center [94, 311] width 16 height 16
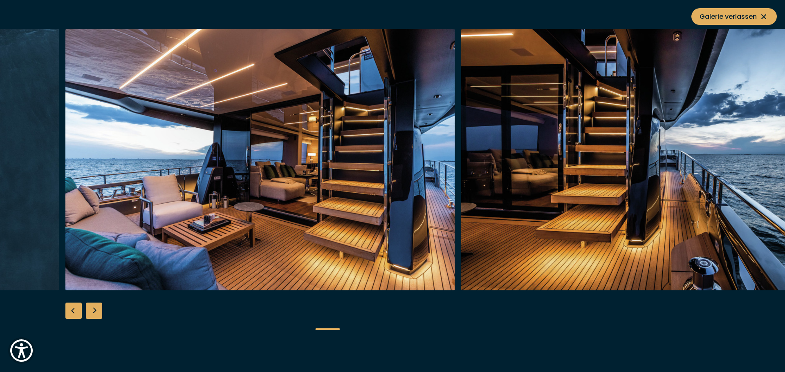
click at [90, 309] on div "Next slide" at bounding box center [94, 311] width 16 height 16
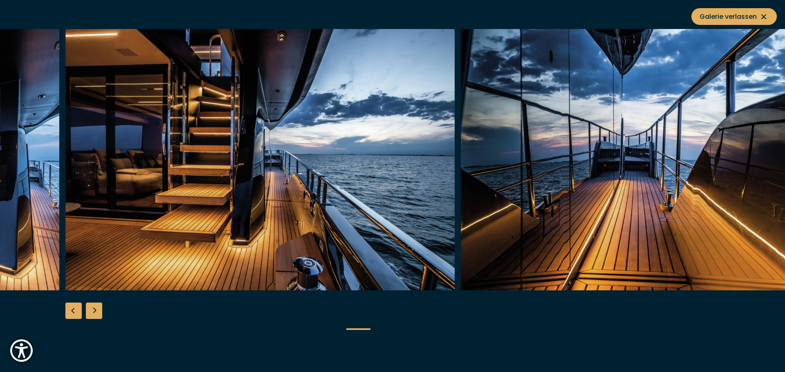
click at [90, 309] on div "Next slide" at bounding box center [94, 311] width 16 height 16
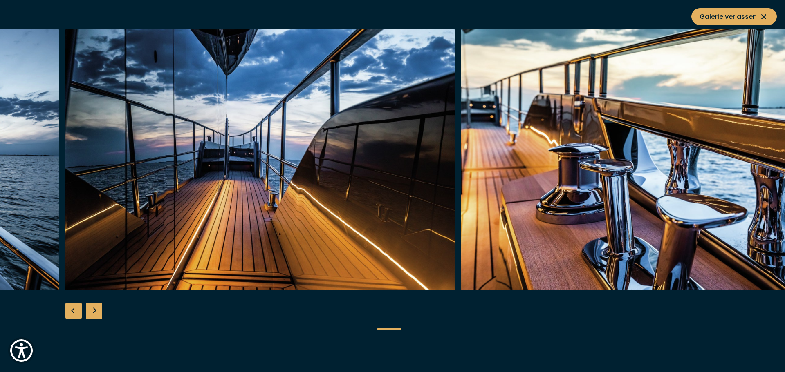
click at [90, 309] on div "Next slide" at bounding box center [94, 311] width 16 height 16
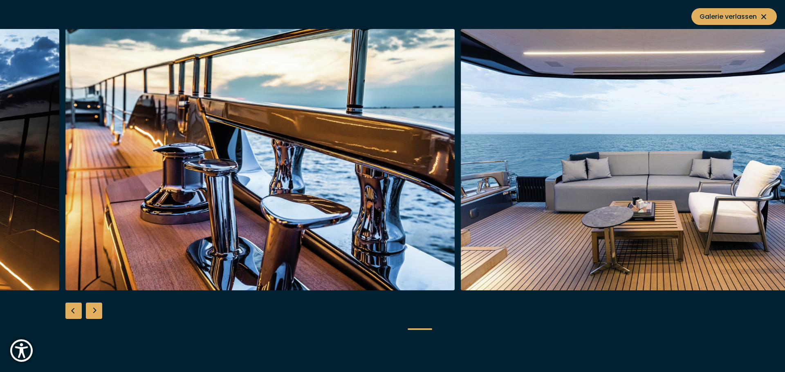
click at [90, 309] on div "Next slide" at bounding box center [94, 311] width 16 height 16
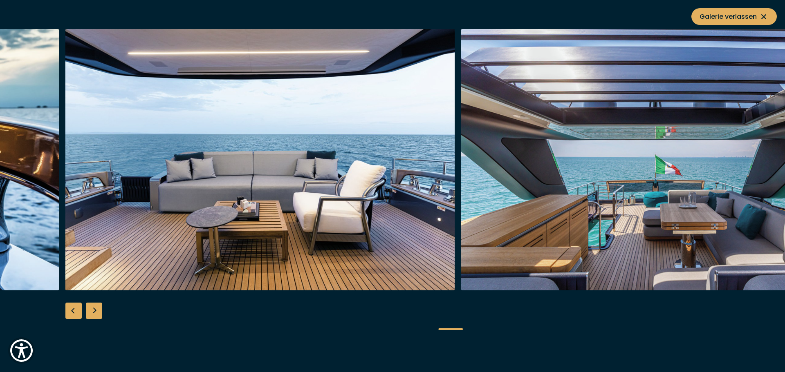
click at [90, 309] on div "Next slide" at bounding box center [94, 311] width 16 height 16
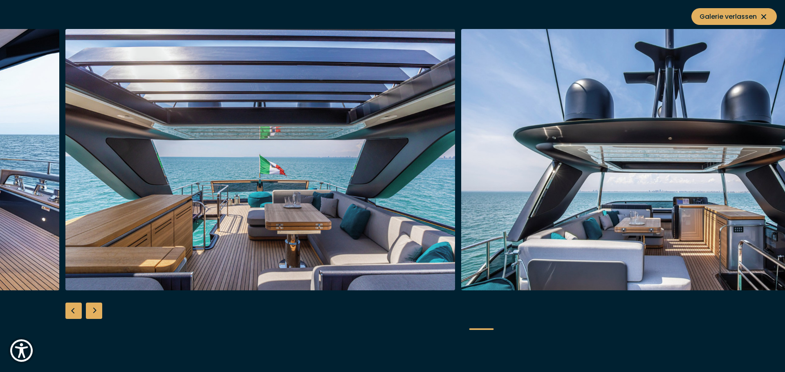
click at [90, 309] on div "Next slide" at bounding box center [94, 311] width 16 height 16
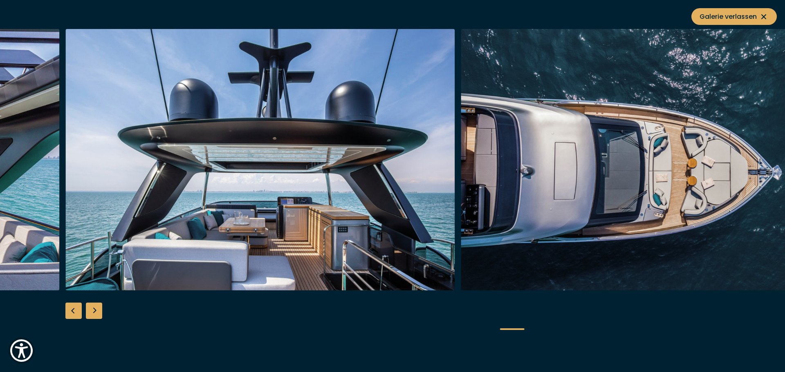
click at [90, 309] on div "Next slide" at bounding box center [94, 311] width 16 height 16
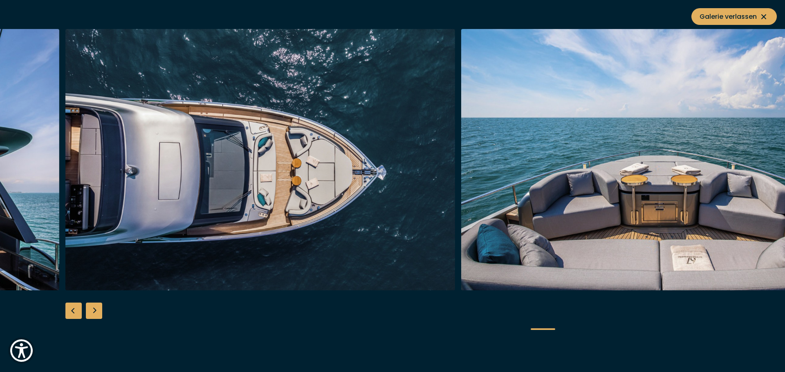
click at [93, 308] on div "Next slide" at bounding box center [94, 311] width 16 height 16
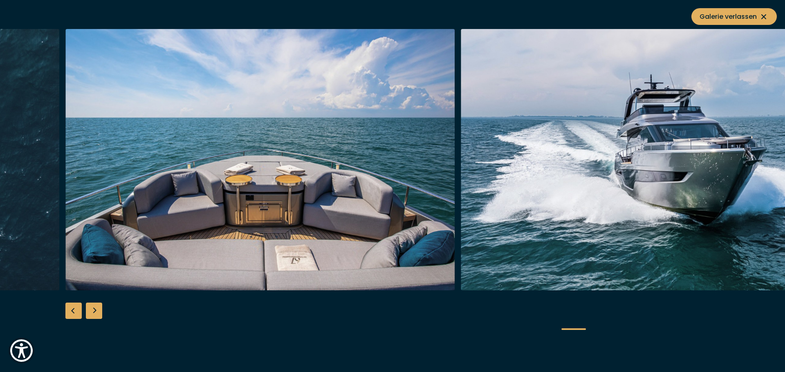
click at [93, 308] on div "Next slide" at bounding box center [94, 311] width 16 height 16
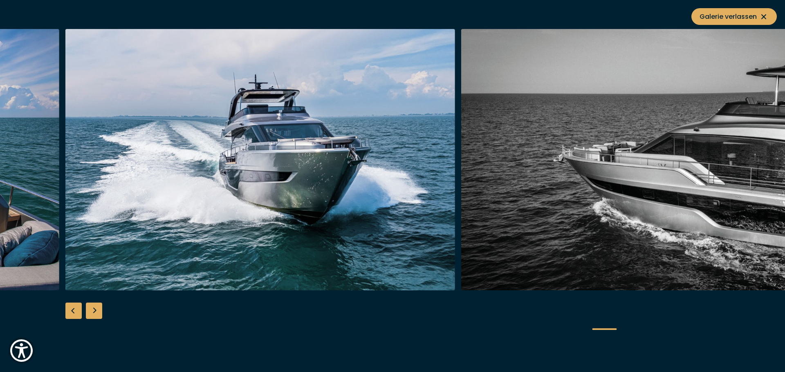
click at [92, 308] on div "Next slide" at bounding box center [94, 311] width 16 height 16
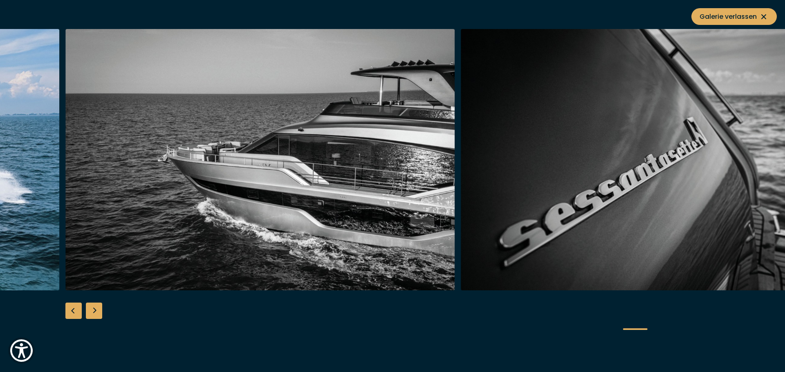
click at [92, 308] on div "Next slide" at bounding box center [94, 311] width 16 height 16
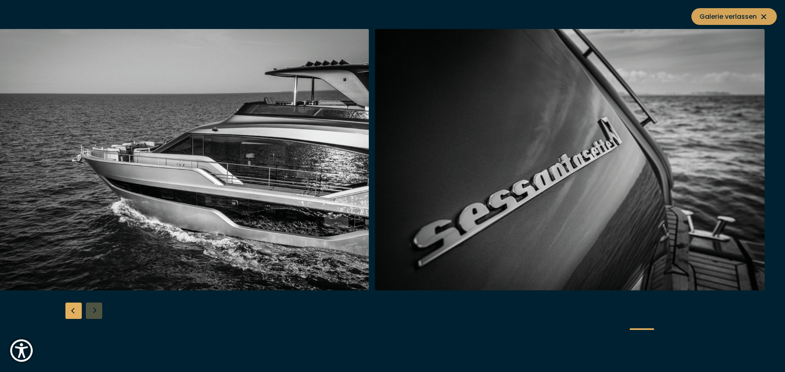
click at [707, 19] on span "Galerie verlassen" at bounding box center [733, 16] width 69 height 10
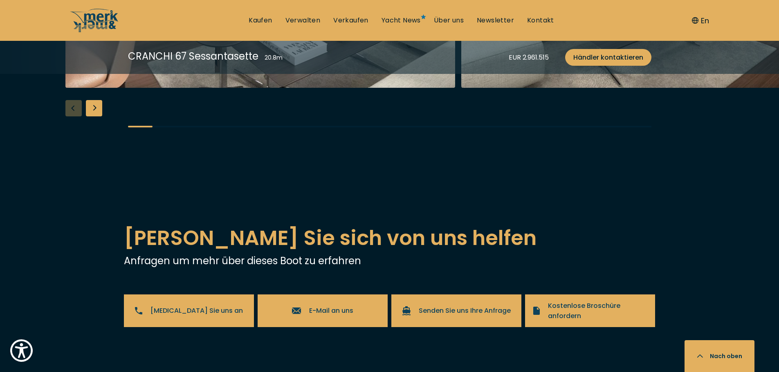
scroll to position [1635, 0]
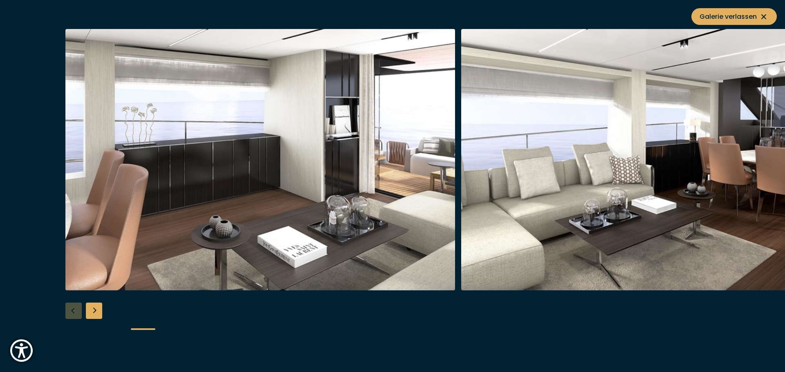
click at [89, 313] on div "Next slide" at bounding box center [94, 311] width 16 height 16
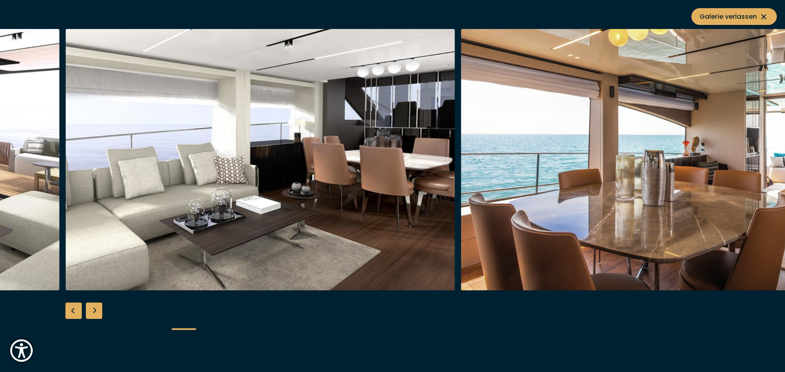
click at [89, 312] on div "Next slide" at bounding box center [94, 311] width 16 height 16
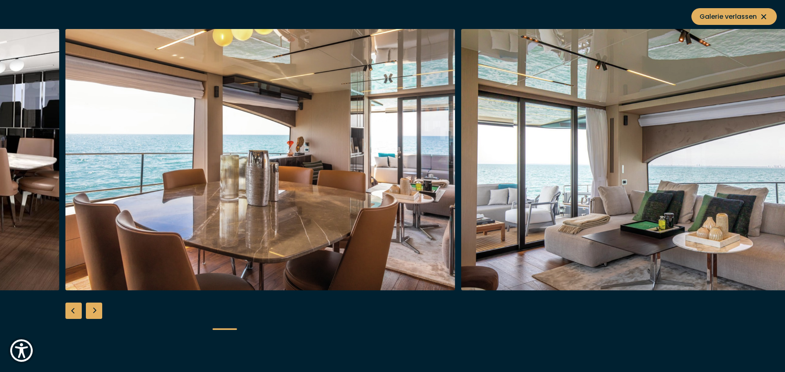
click at [89, 312] on div "Next slide" at bounding box center [94, 311] width 16 height 16
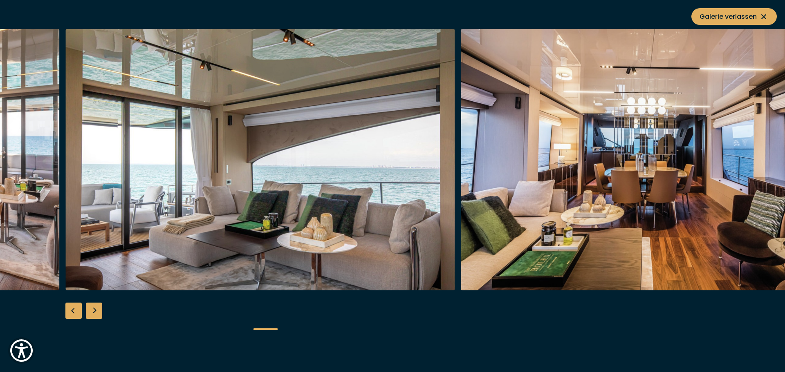
click at [89, 312] on div "Next slide" at bounding box center [94, 311] width 16 height 16
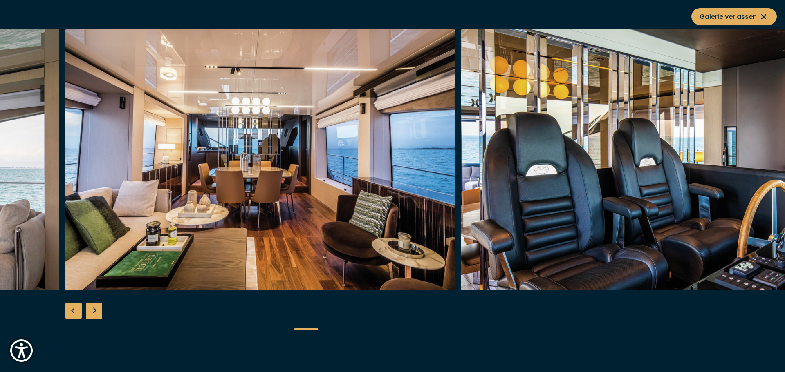
click at [89, 312] on div "Next slide" at bounding box center [94, 311] width 16 height 16
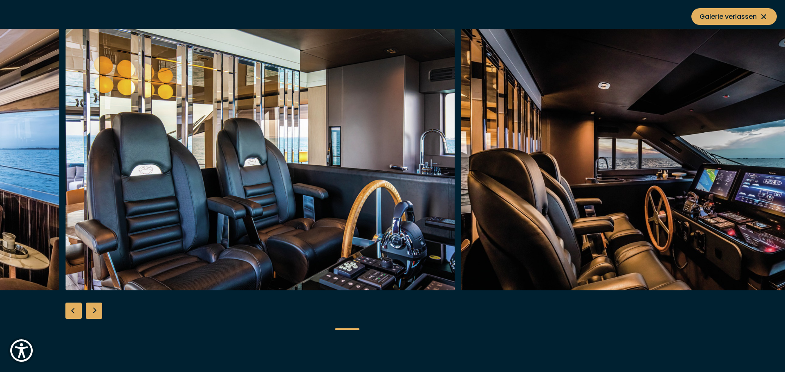
click at [89, 312] on div "Next slide" at bounding box center [94, 311] width 16 height 16
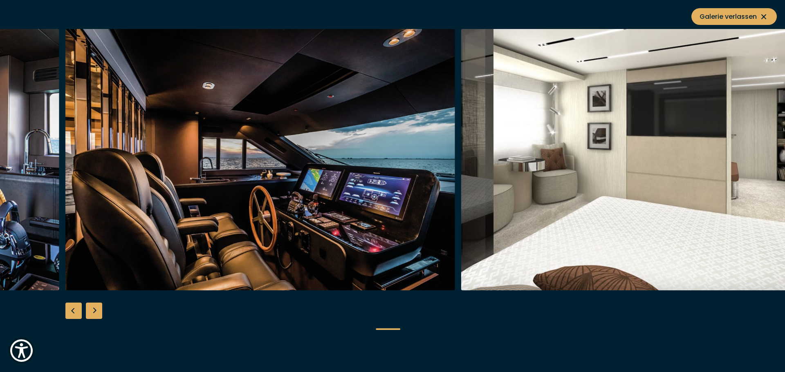
click at [89, 312] on div "Next slide" at bounding box center [94, 311] width 16 height 16
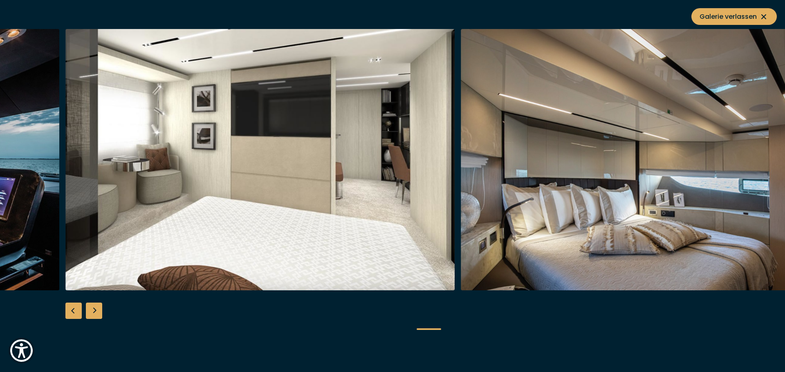
click at [89, 312] on div "Next slide" at bounding box center [94, 311] width 16 height 16
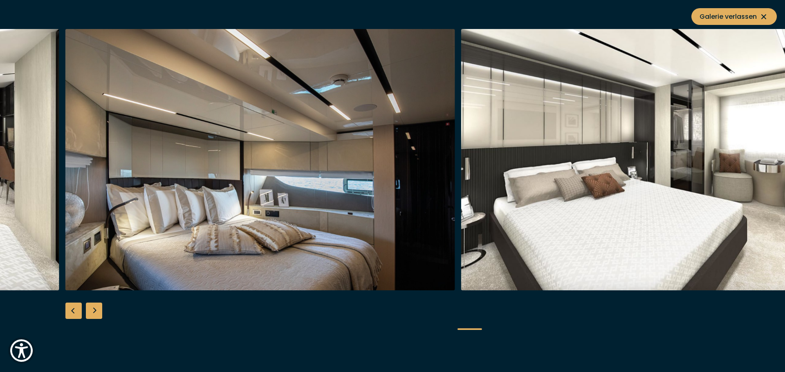
click at [89, 312] on div "Next slide" at bounding box center [94, 311] width 16 height 16
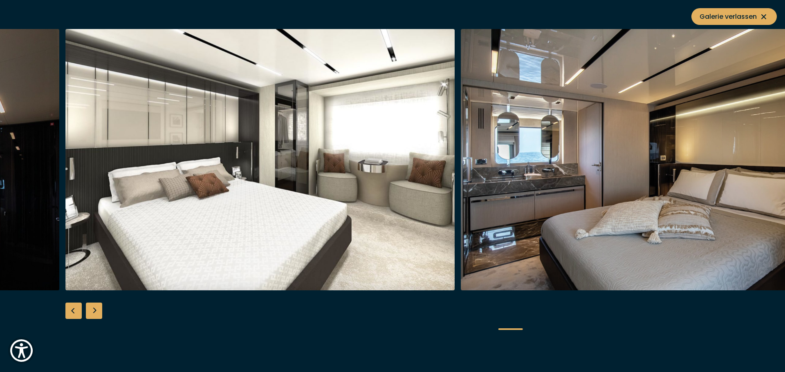
click at [89, 312] on div "Next slide" at bounding box center [94, 311] width 16 height 16
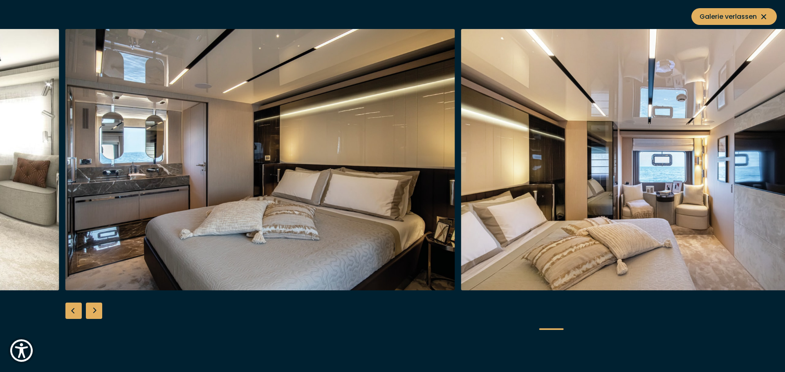
click at [89, 312] on div "Next slide" at bounding box center [94, 311] width 16 height 16
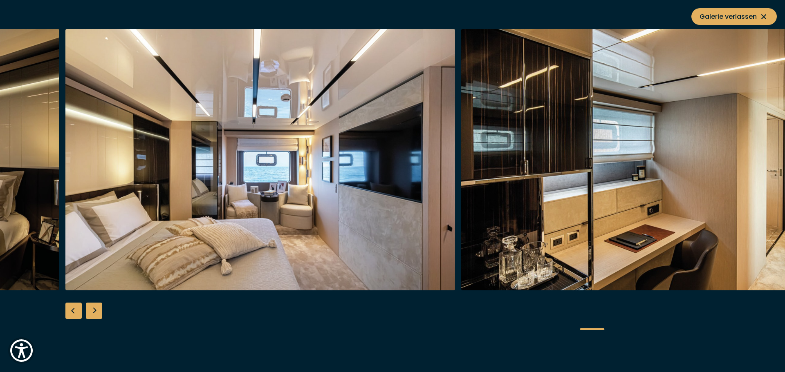
click at [89, 312] on div "Next slide" at bounding box center [94, 311] width 16 height 16
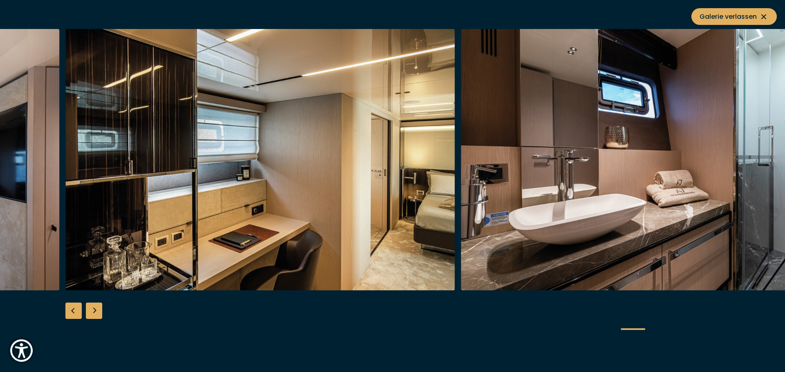
click at [89, 312] on div "Next slide" at bounding box center [94, 311] width 16 height 16
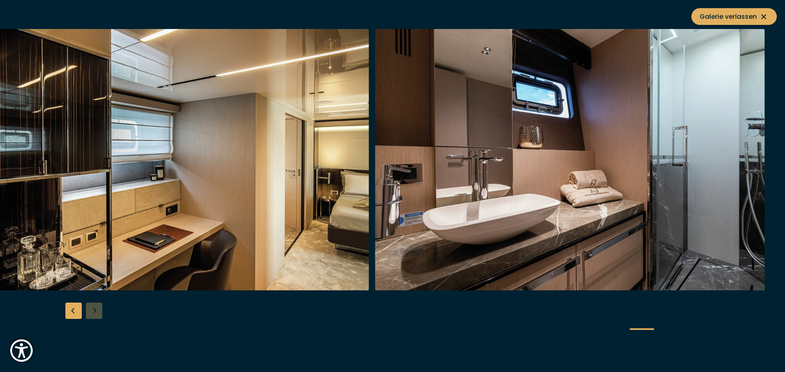
click at [89, 312] on div at bounding box center [392, 186] width 785 height 315
click at [718, 5] on div "Galerie verlassen" at bounding box center [392, 186] width 785 height 372
click at [718, 12] on button "Galerie verlassen" at bounding box center [733, 16] width 85 height 17
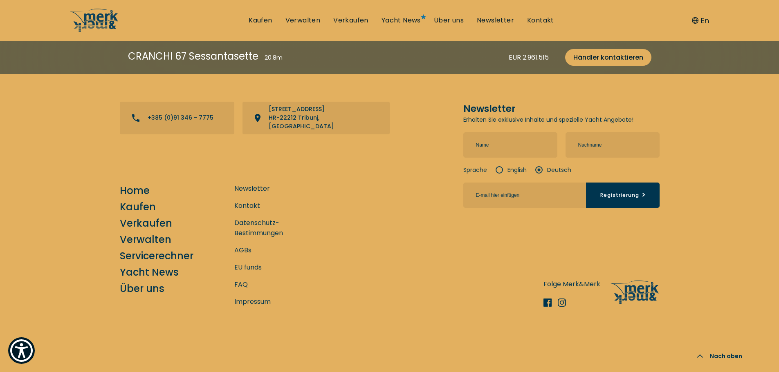
scroll to position [3149, 0]
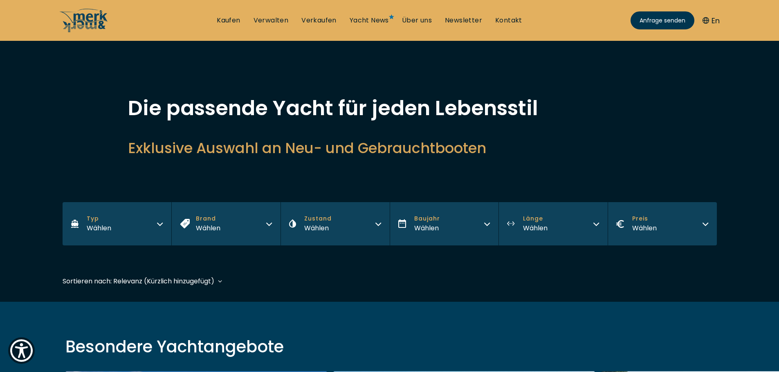
click at [705, 230] on button "Preis Wählen" at bounding box center [661, 223] width 109 height 43
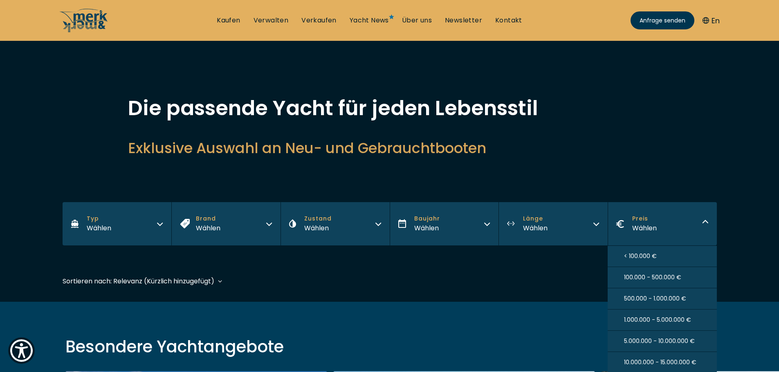
click at [704, 227] on button "Preis Wählen" at bounding box center [661, 223] width 109 height 43
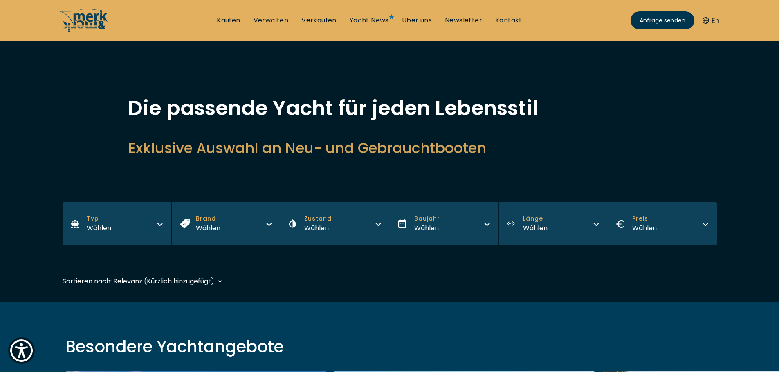
click at [704, 227] on button "Preis Wählen" at bounding box center [661, 223] width 109 height 43
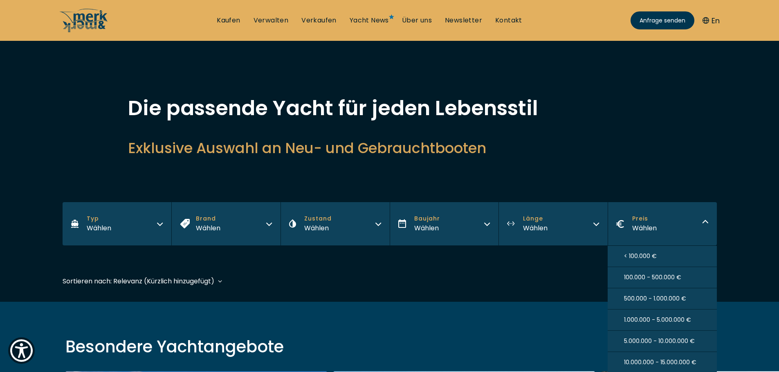
click at [695, 276] on button "100.000 - 500.000 €" at bounding box center [661, 277] width 109 height 21
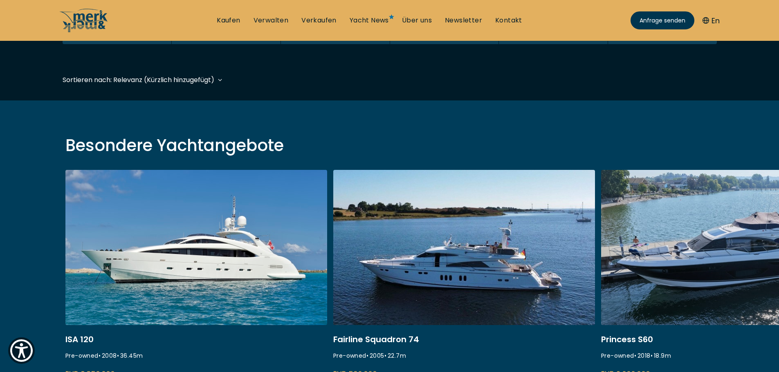
scroll to position [202, 0]
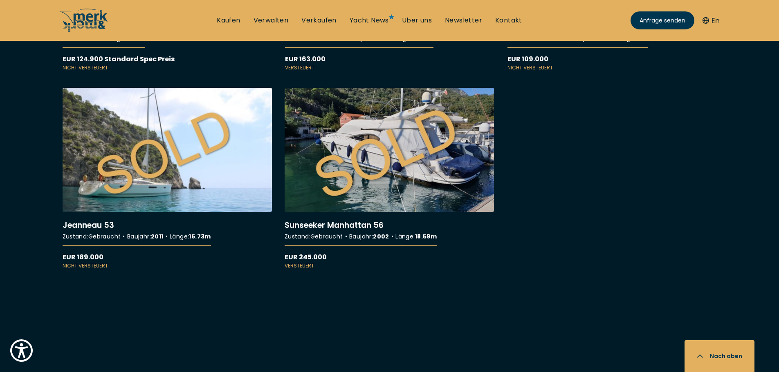
scroll to position [2085, 0]
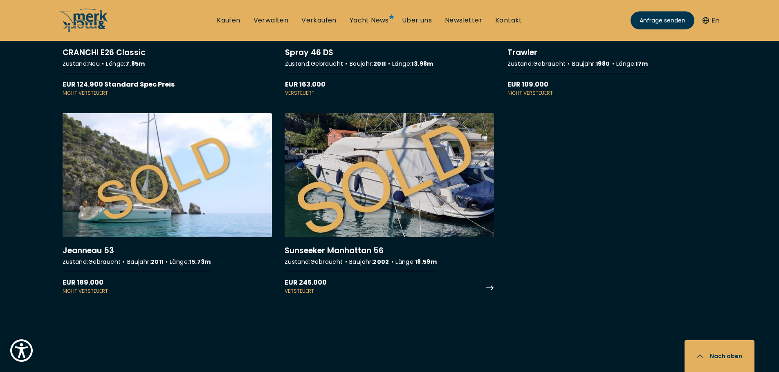
click at [425, 216] on link "More details about Sunseeker Manhattan 56" at bounding box center [388, 204] width 209 height 182
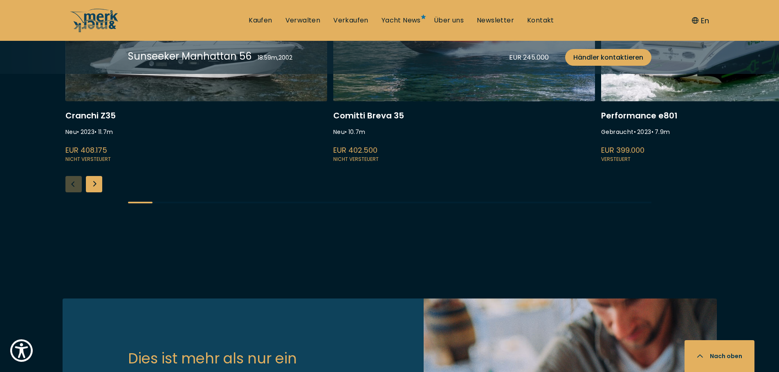
scroll to position [1921, 0]
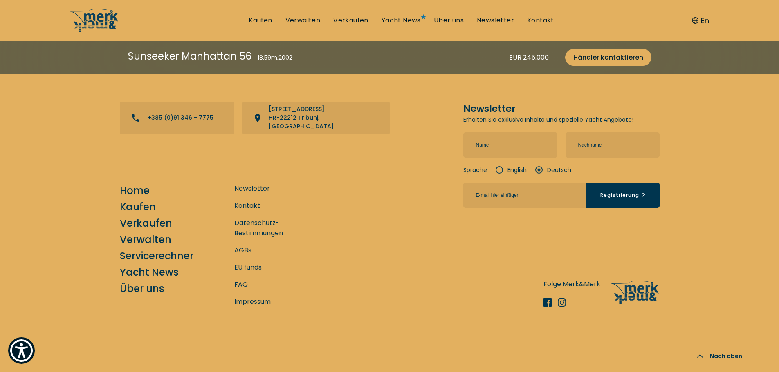
scroll to position [2779, 0]
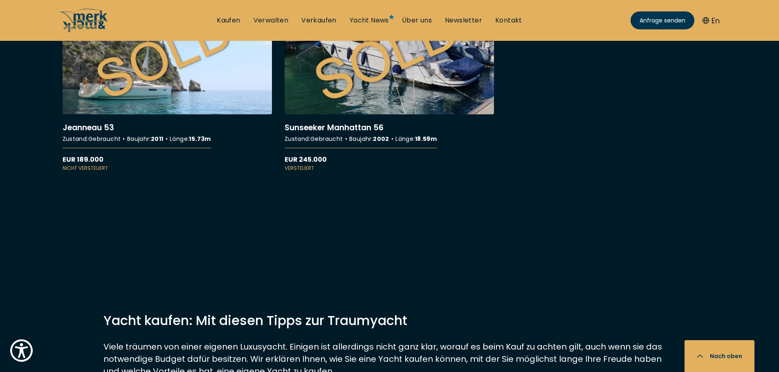
scroll to position [2248, 0]
